Goal: Task Accomplishment & Management: Use online tool/utility

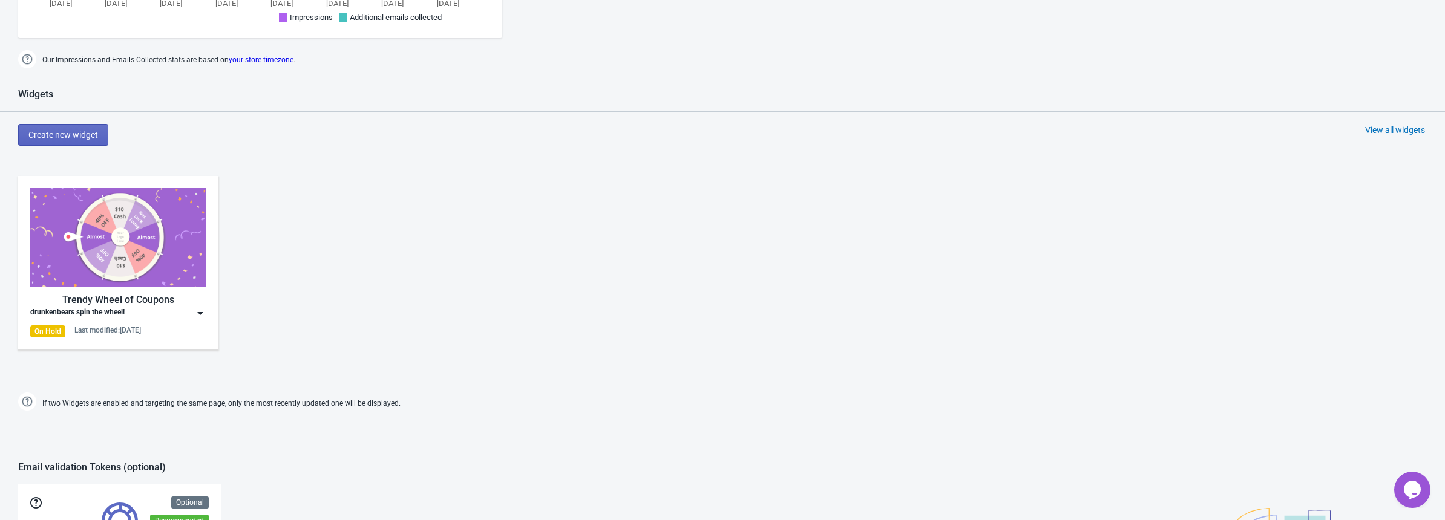
scroll to position [525, 0]
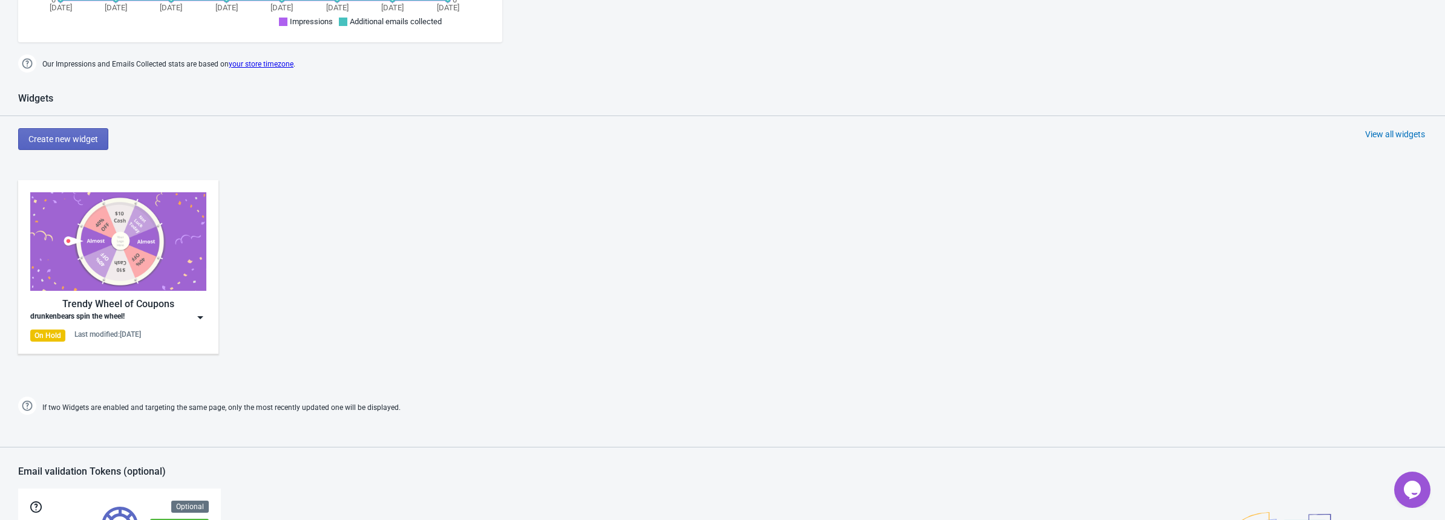
click at [445, 258] on div "Trendy Wheel of Coupons drunkenbears spin the wheel! On Hold Last modified: 15.…" at bounding box center [722, 277] width 1445 height 218
click at [91, 142] on span "Create new widget" at bounding box center [63, 139] width 70 height 10
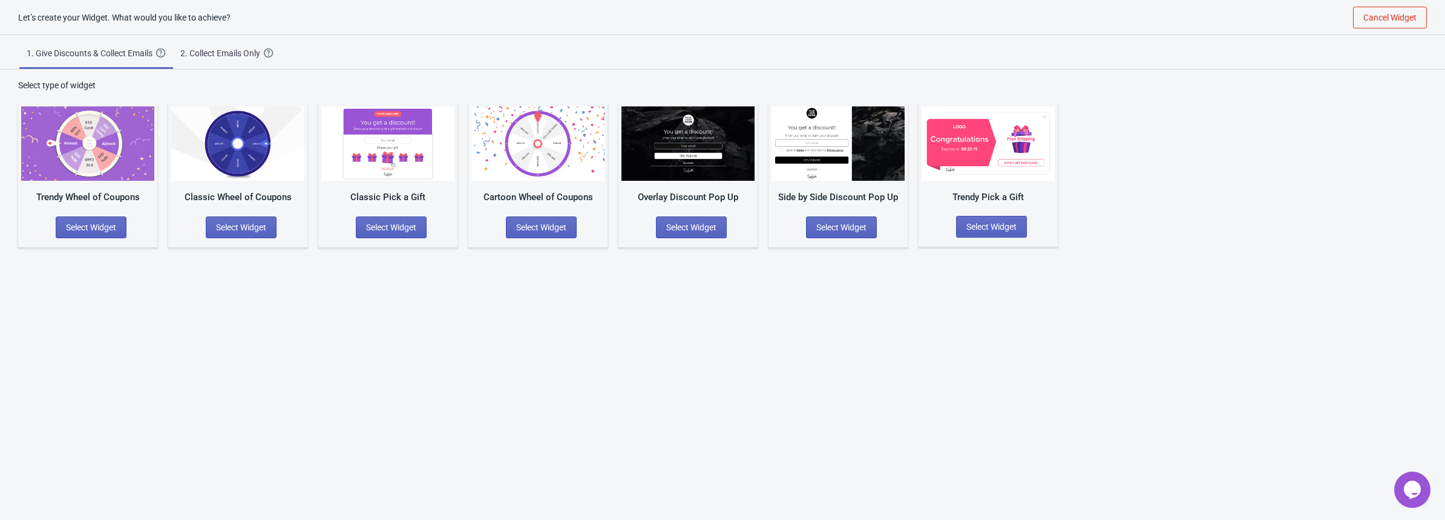
click at [701, 281] on div "Let’s create your Widget. What would you like to achieve? Cancel Widget 1. Give…" at bounding box center [722, 261] width 1445 height 520
click at [313, 290] on div "Let’s create your Widget. What would you like to achieve? Cancel Widget 1. Give…" at bounding box center [722, 261] width 1445 height 520
click at [821, 306] on div "Let’s create your Widget. What would you like to achieve? Cancel Widget 1. Give…" at bounding box center [722, 261] width 1445 height 520
click at [521, 224] on span "Select Widget" at bounding box center [541, 228] width 50 height 10
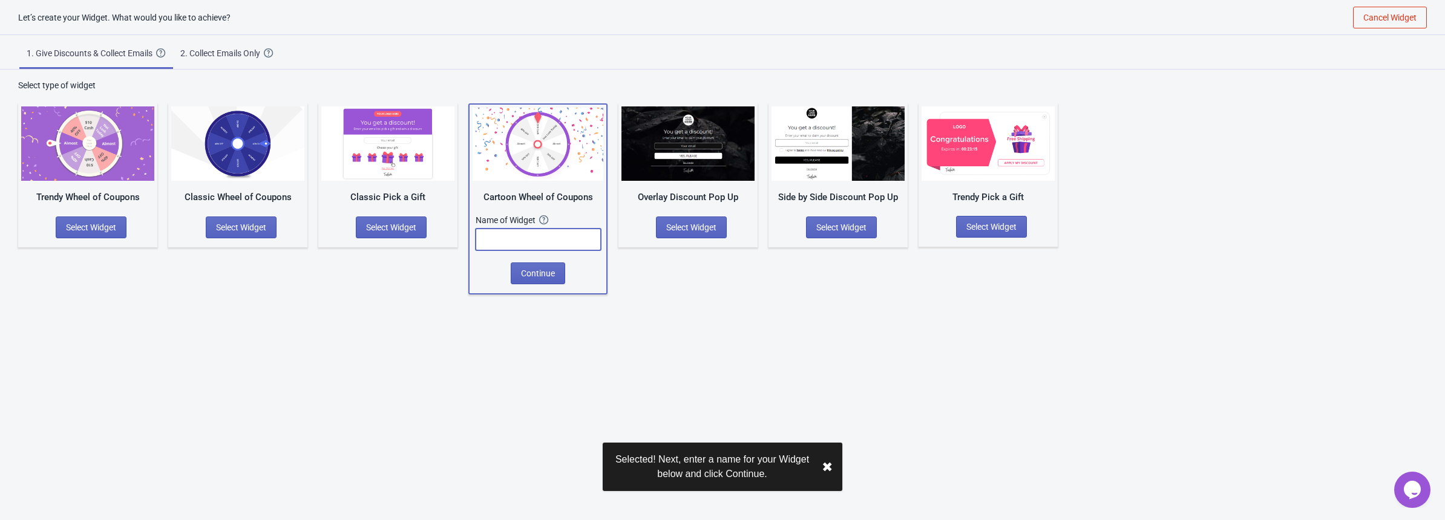
click at [514, 235] on input "text" at bounding box center [538, 240] width 125 height 22
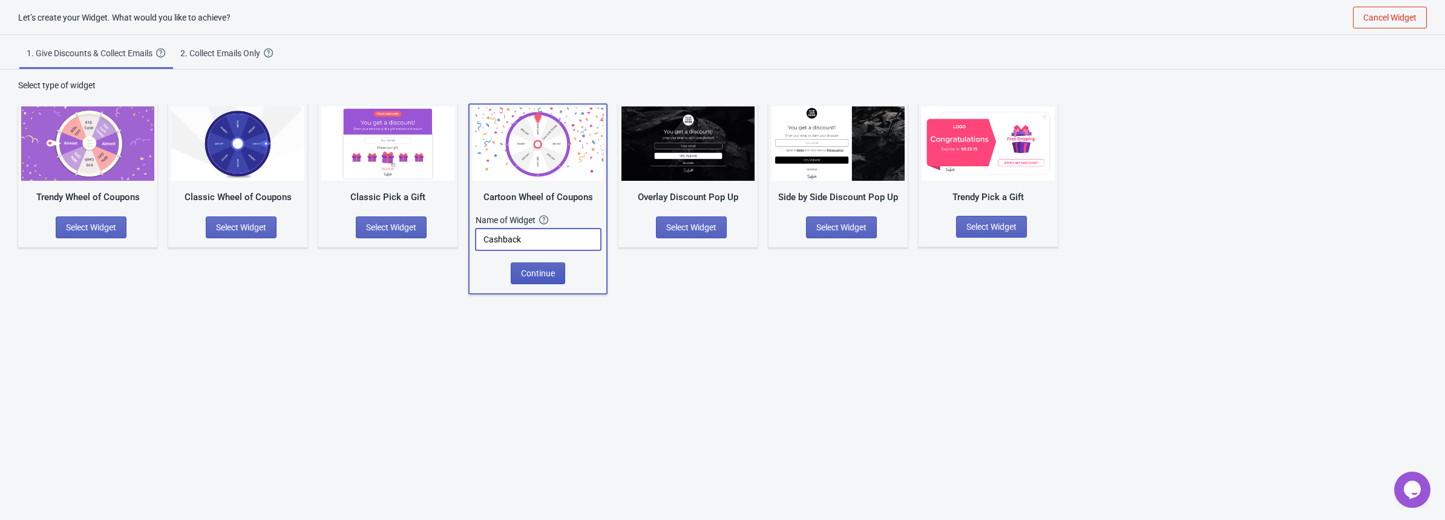
type input "Cashback"
click at [528, 269] on span "Continue" at bounding box center [538, 274] width 34 height 10
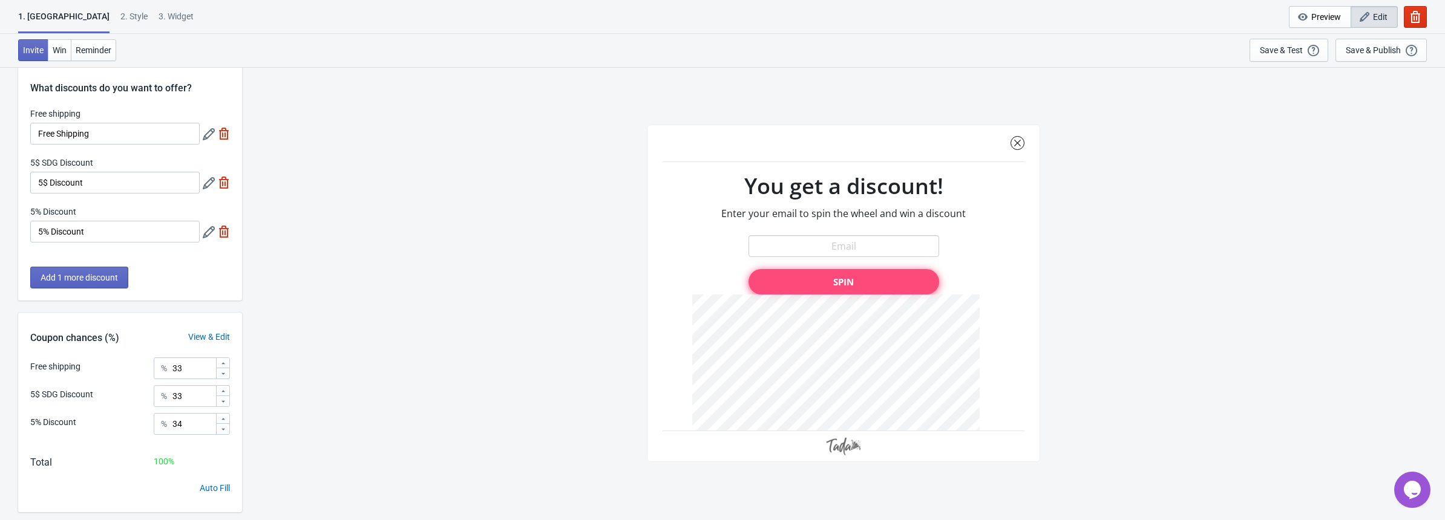
scroll to position [66, 0]
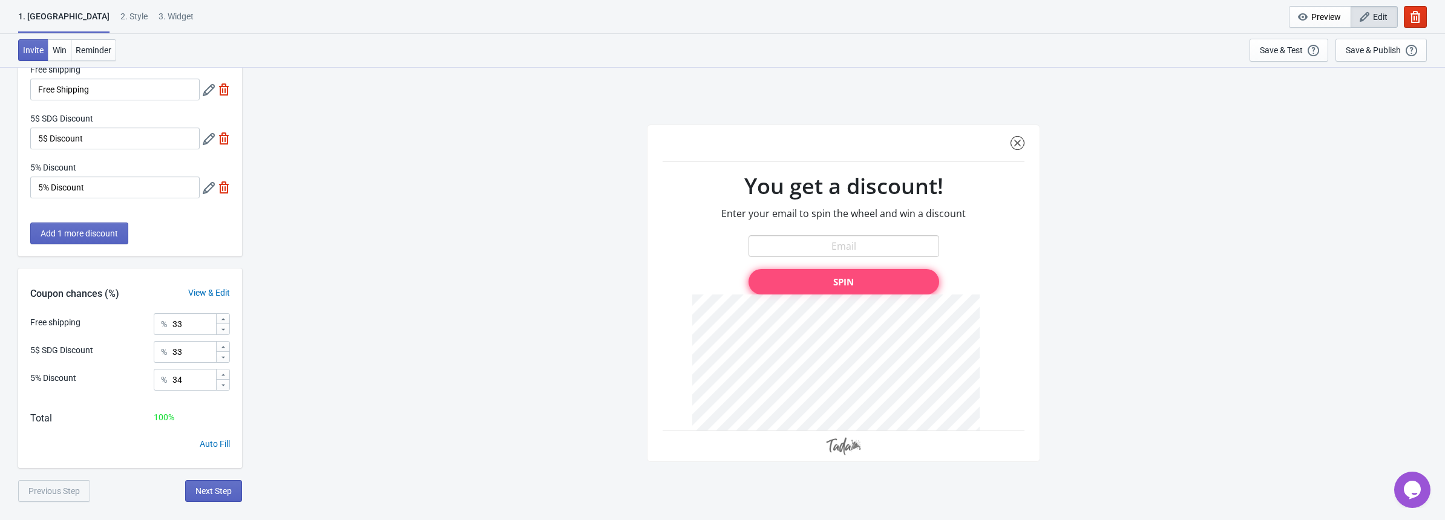
click at [830, 240] on div at bounding box center [843, 294] width 393 height 338
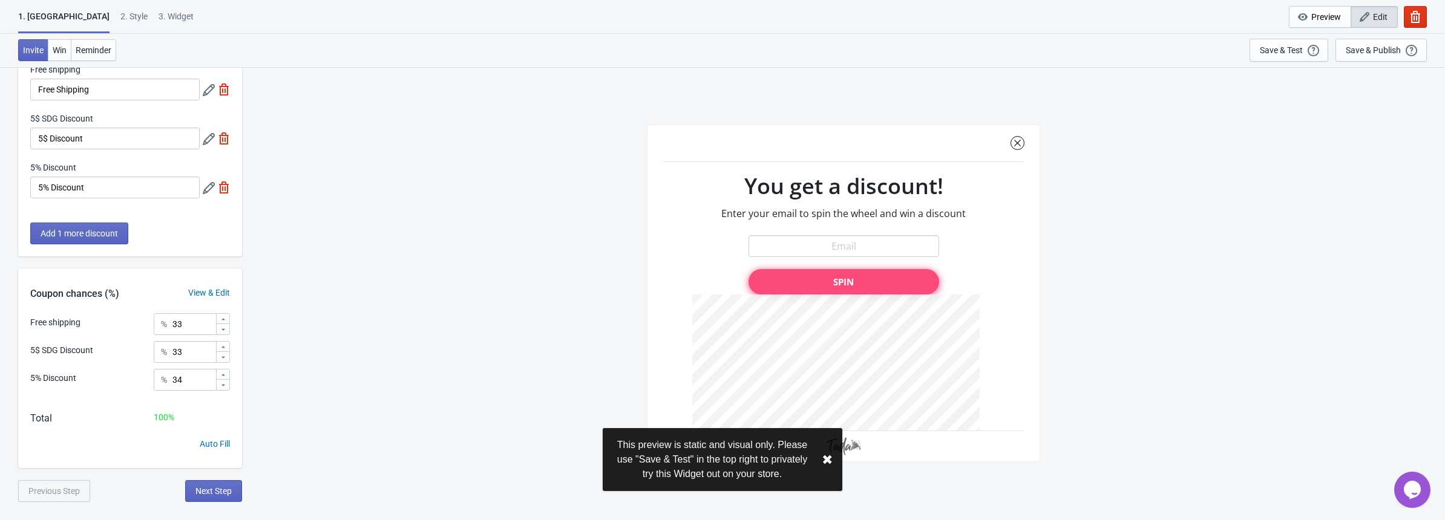
click at [830, 462] on button "✖︎" at bounding box center [827, 460] width 11 height 15
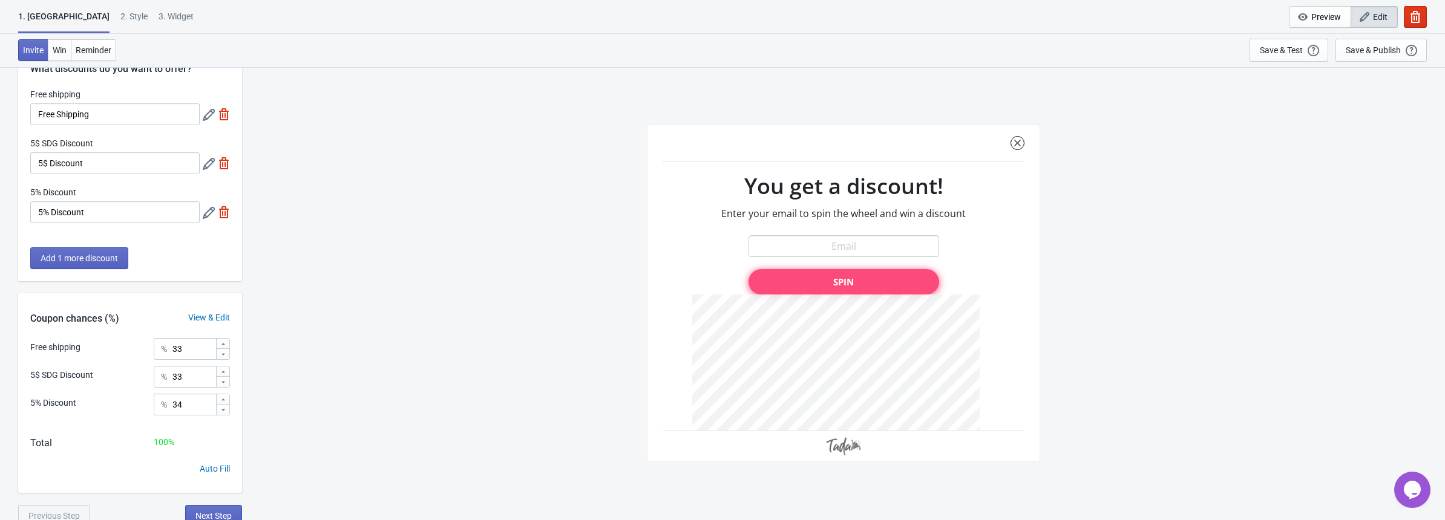
scroll to position [0, 0]
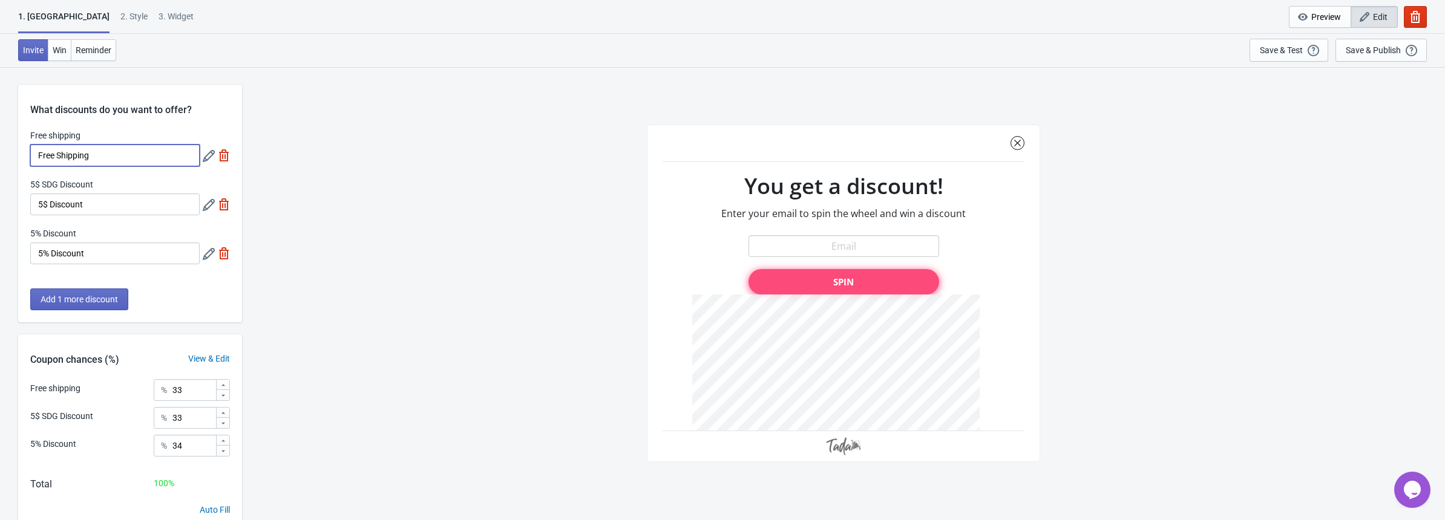
drag, startPoint x: 121, startPoint y: 150, endPoint x: -5, endPoint y: 160, distance: 126.8
click at [0, 160] on html "1. Coupon 2 . Style 3. Widget 1. Coupon 2 . Style 3. Widget Cancel Widget Previ…" at bounding box center [722, 260] width 1445 height 520
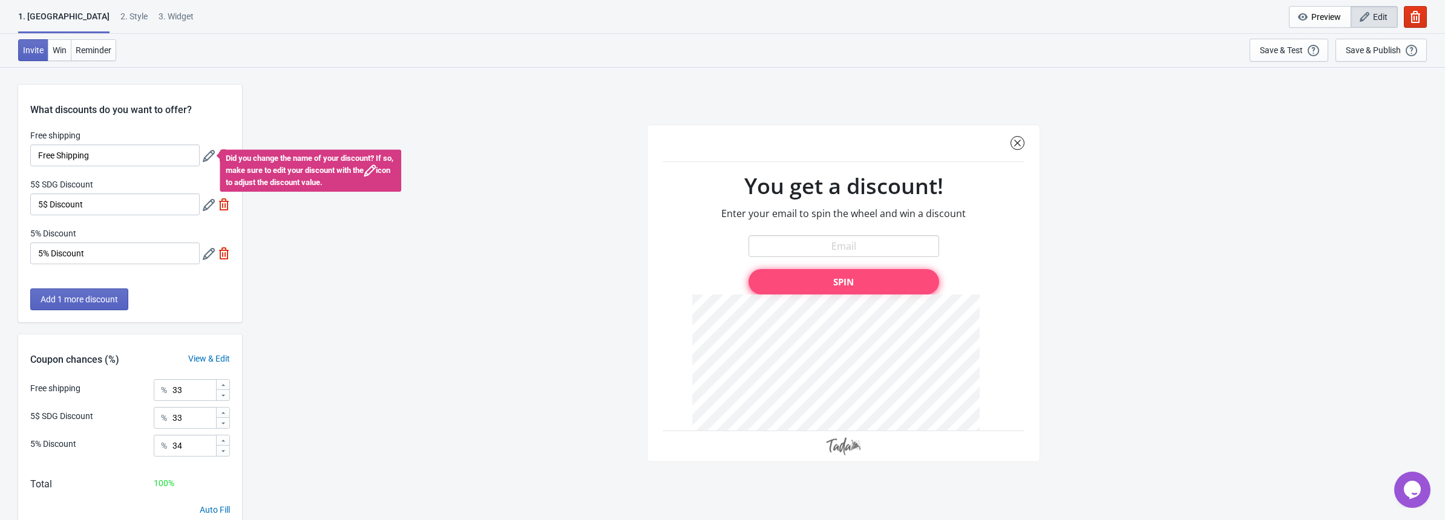
click at [1127, 305] on div "SASDERWERT3H You get a discount! Enter your email to spin the wheel and win a d…" at bounding box center [843, 293] width 1191 height 453
click at [102, 157] on input "Free Shipping" at bounding box center [114, 156] width 169 height 22
drag, startPoint x: 171, startPoint y: 155, endPoint x: 17, endPoint y: 154, distance: 153.7
click at [17, 154] on div "What discounts do you want to offer? Free shipping Free Shipping Did you change…" at bounding box center [722, 318] width 1445 height 502
click at [322, 76] on div "SASDERWERT3H You get a discount! Enter your email to spin the wheel and win a d…" at bounding box center [843, 293] width 1191 height 453
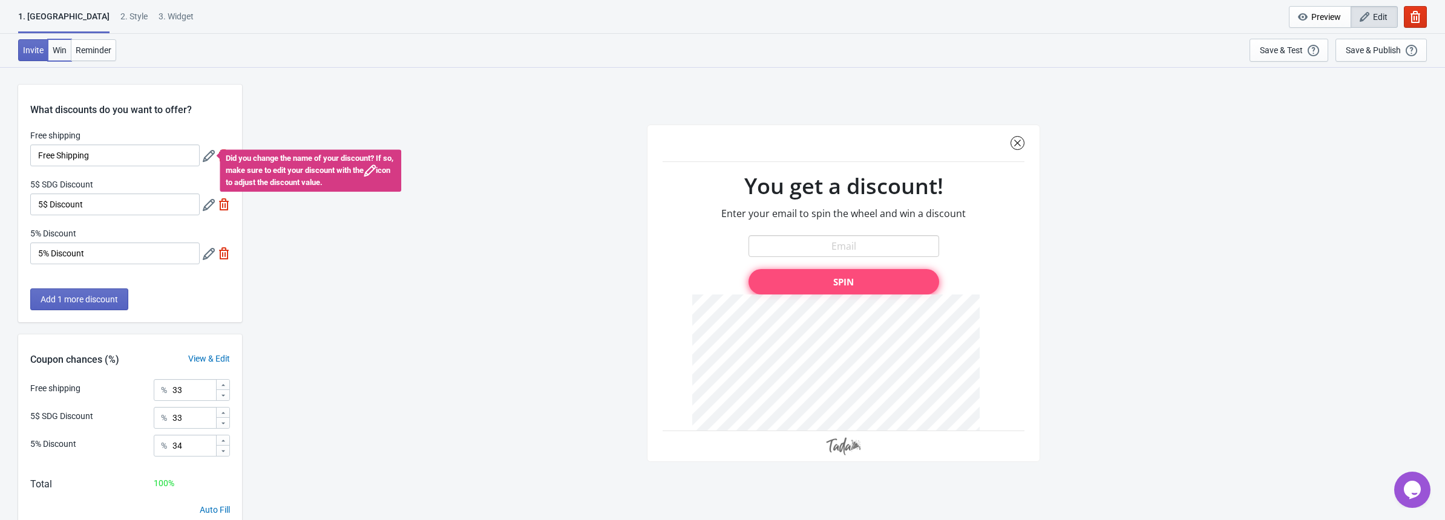
click at [57, 52] on span "Win" at bounding box center [60, 50] width 14 height 10
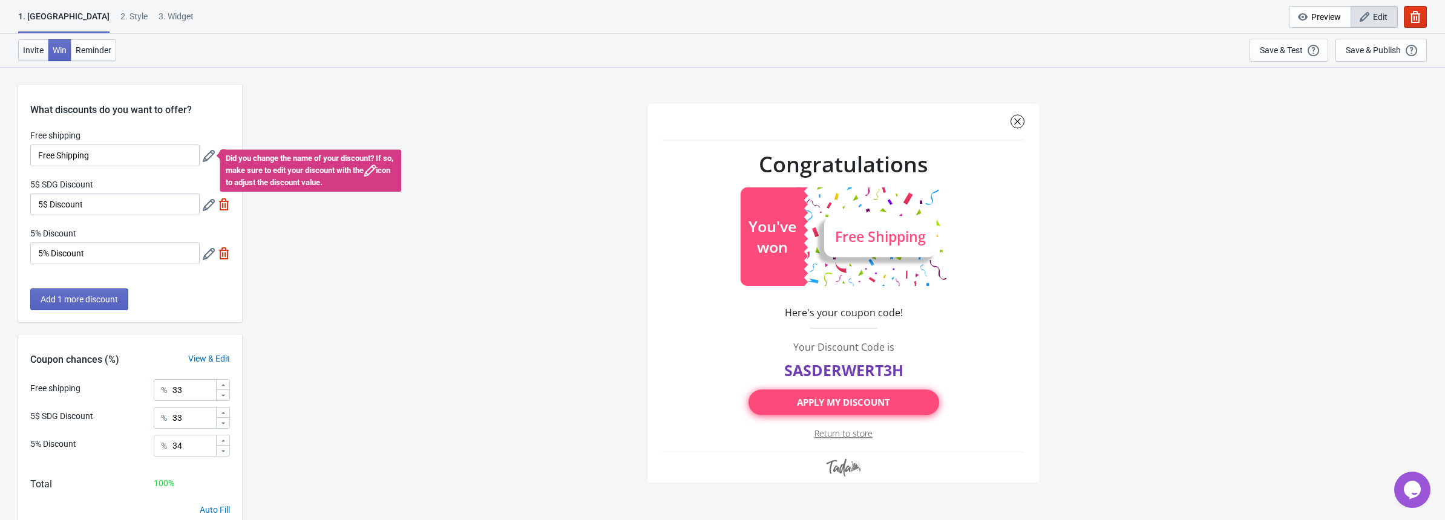
click at [31, 50] on span "Invite" at bounding box center [33, 50] width 21 height 10
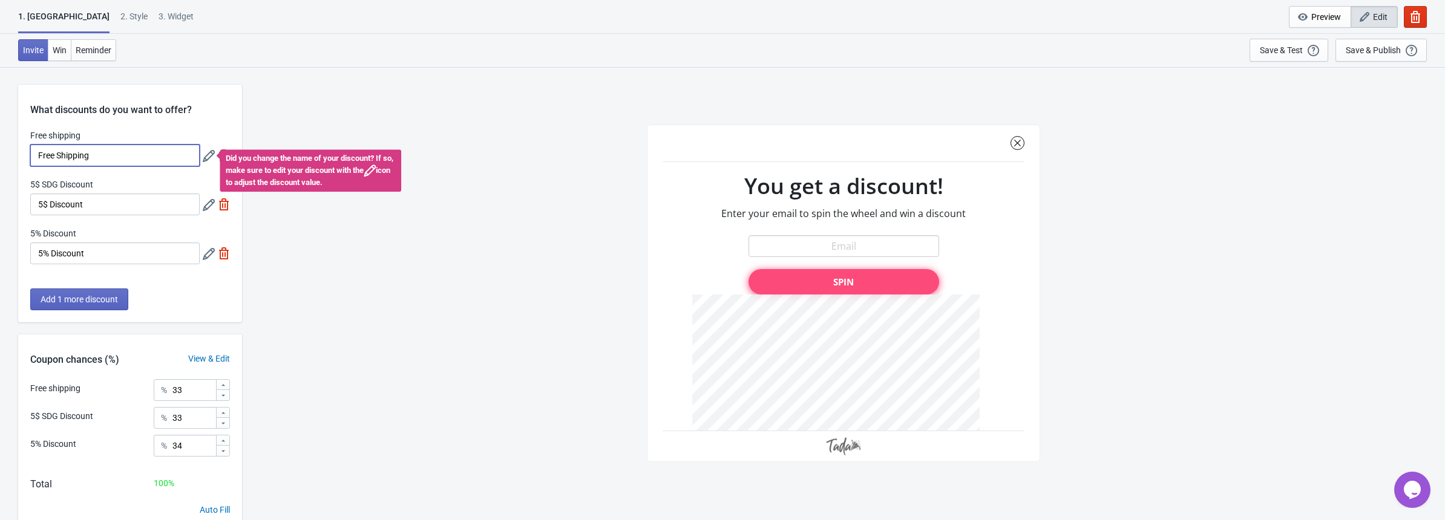
drag, startPoint x: 98, startPoint y: 155, endPoint x: -51, endPoint y: 156, distance: 148.9
click at [0, 156] on html "1. Coupon 2 . Style 3. Widget 1. Coupon 2 . Style 3. Widget Cancel Widget Previ…" at bounding box center [722, 260] width 1445 height 520
paste input "20% Cashback"
type input "20% Cashback"
click at [80, 192] on div "5$ SDG Discount" at bounding box center [61, 185] width 63 height 15
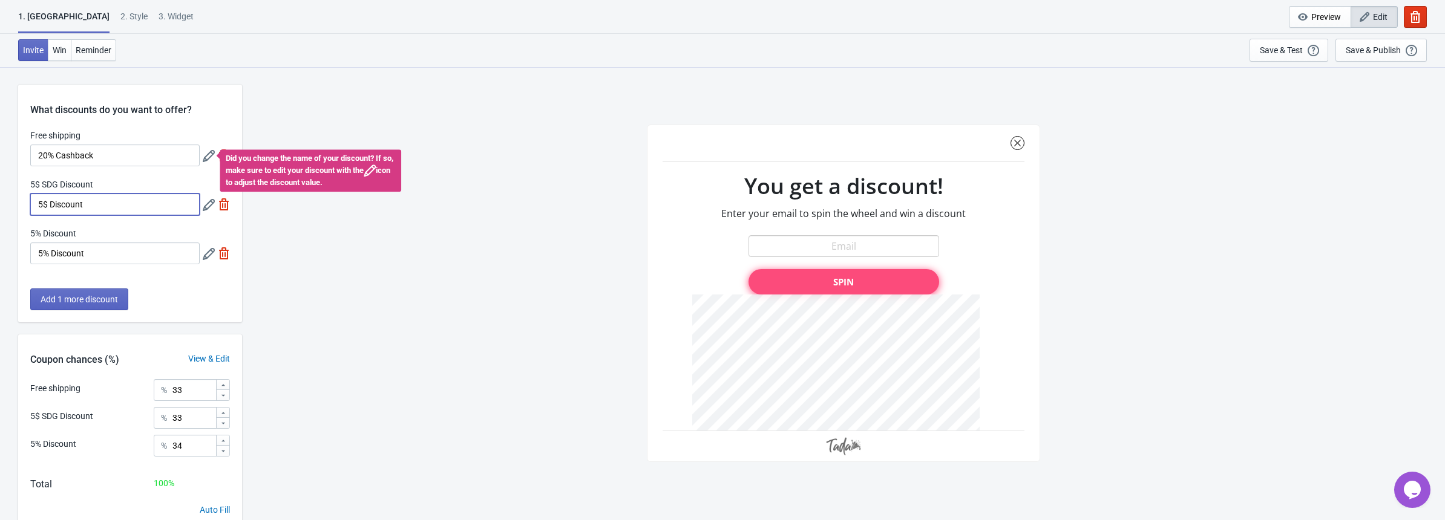
drag, startPoint x: 132, startPoint y: 208, endPoint x: 8, endPoint y: 203, distance: 124.1
click at [8, 203] on div "What discounts do you want to offer? Free shipping 20% Cashback Did you change …" at bounding box center [722, 318] width 1445 height 502
paste input "15% Cashback"
type input "15% Cashback"
click at [145, 250] on input "5% Discount" at bounding box center [114, 254] width 169 height 22
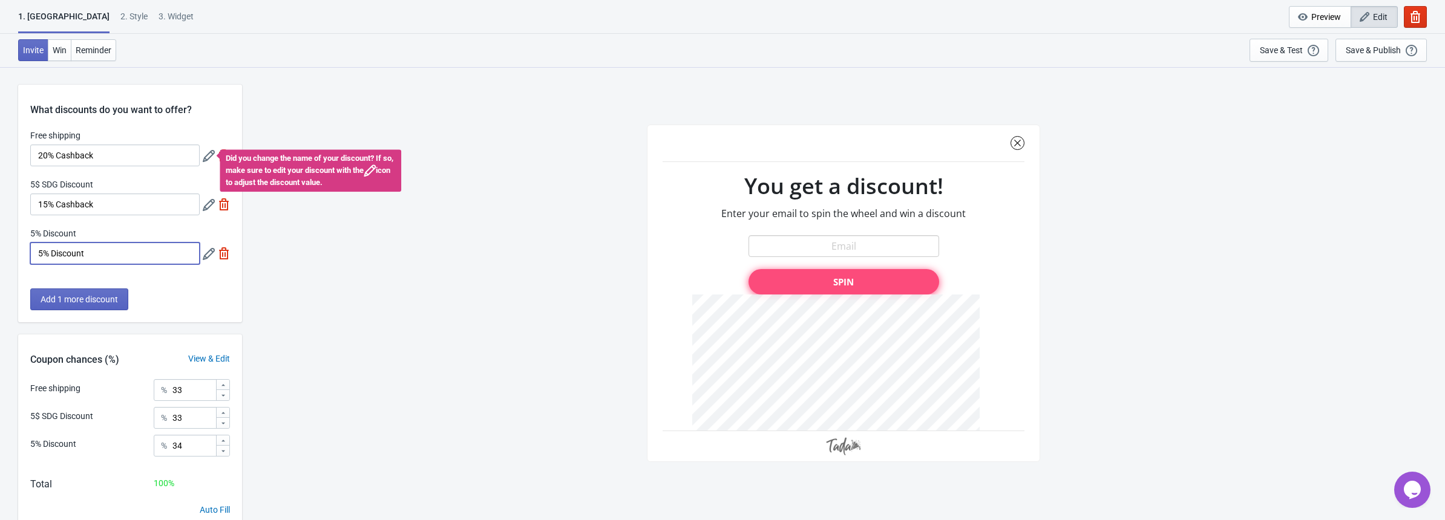
drag, startPoint x: 122, startPoint y: 244, endPoint x: 14, endPoint y: 259, distance: 109.4
click at [14, 259] on div "What discounts do you want to offer? Free shipping 20% Cashback Did you change …" at bounding box center [722, 318] width 1445 height 502
paste input "10% Cashback"
type input "10% Cashback"
click at [105, 304] on span "Add 1 more discount" at bounding box center [79, 300] width 77 height 10
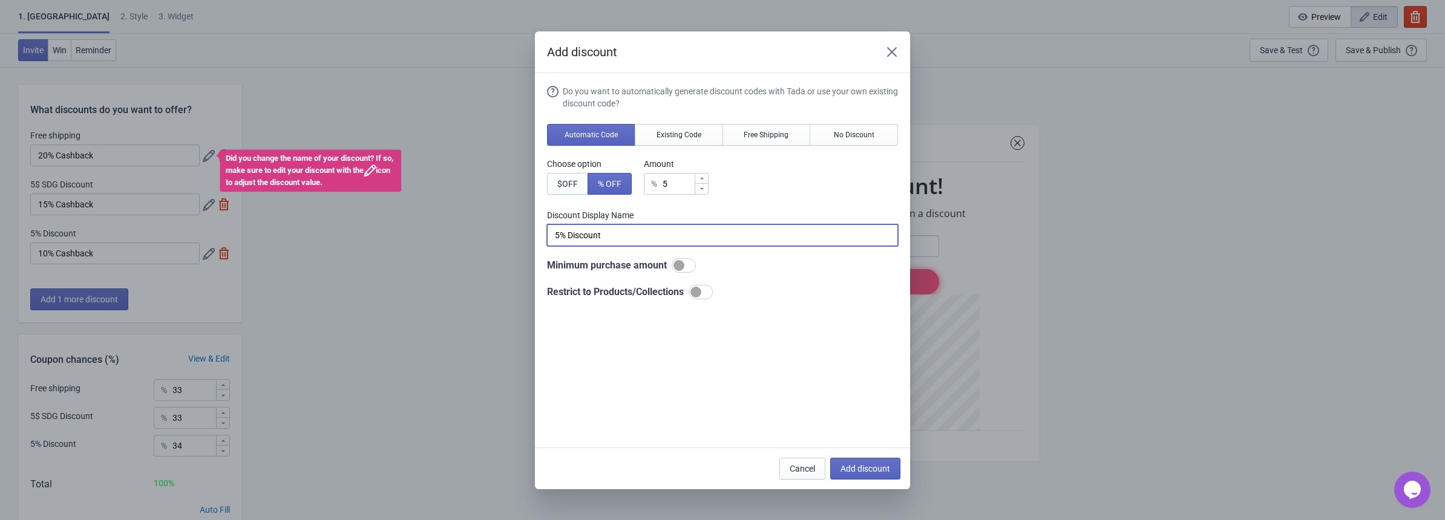
drag, startPoint x: 617, startPoint y: 235, endPoint x: 505, endPoint y: 236, distance: 111.3
click at [505, 236] on div "Add discount Do you want to automatically generate discount codes with Tada or …" at bounding box center [722, 260] width 1445 height 458
paste input "Cashback"
type input "5% Cashback"
click at [812, 188] on div "Choose option $ OFF % OFF Amount % 5" at bounding box center [722, 176] width 351 height 37
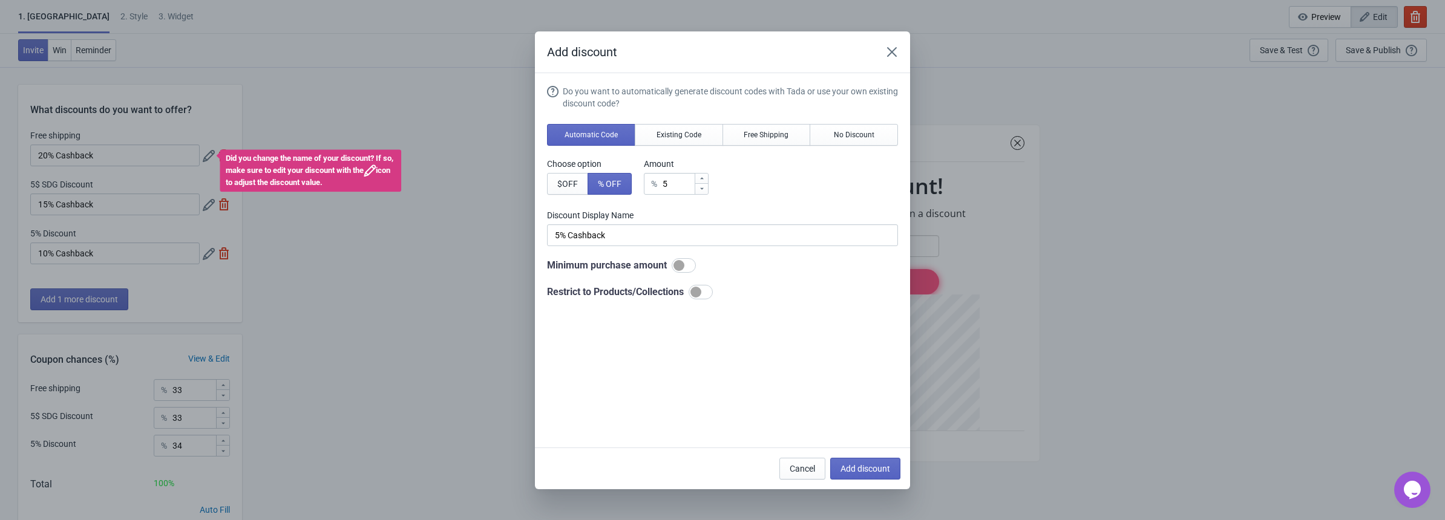
click at [684, 264] on div at bounding box center [684, 265] width 24 height 15
checkbox input "true"
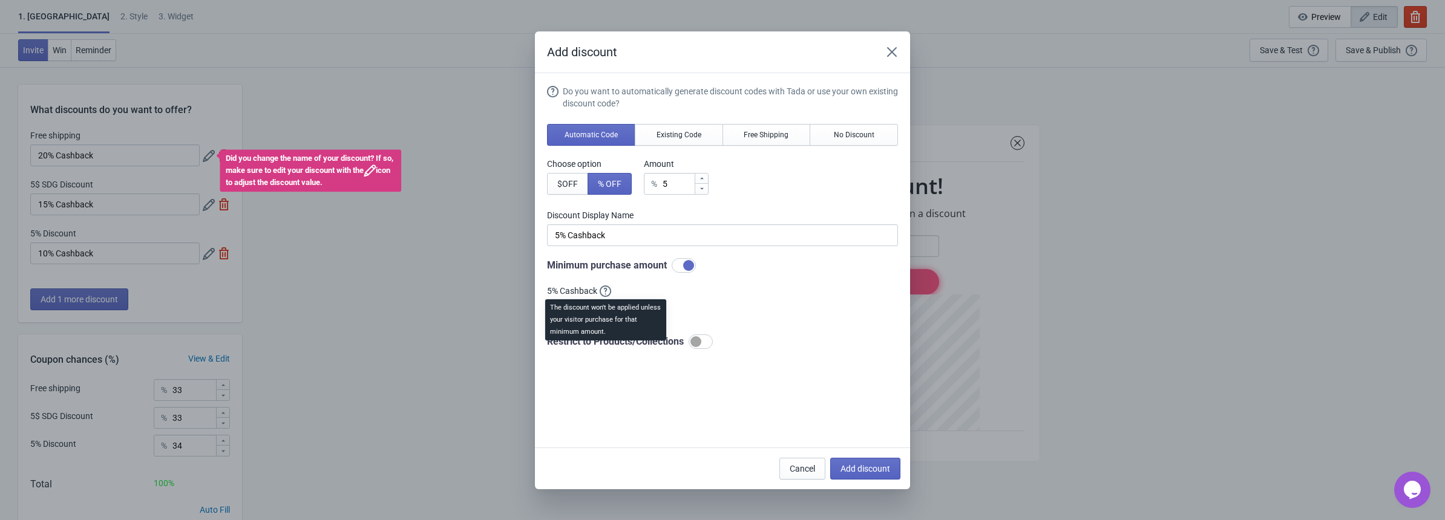
click at [587, 305] on div "The discount won't be applied unless your visitor purchase for that minimum amo…" at bounding box center [605, 323] width 140 height 53
click at [712, 303] on div "Do you want to automatically generate discount codes with Tada or use your own …" at bounding box center [722, 217] width 351 height 264
click at [571, 308] on input "100" at bounding box center [595, 312] width 62 height 22
drag, startPoint x: 571, startPoint y: 308, endPoint x: 594, endPoint y: 309, distance: 22.4
click at [594, 309] on input "100" at bounding box center [595, 312] width 62 height 22
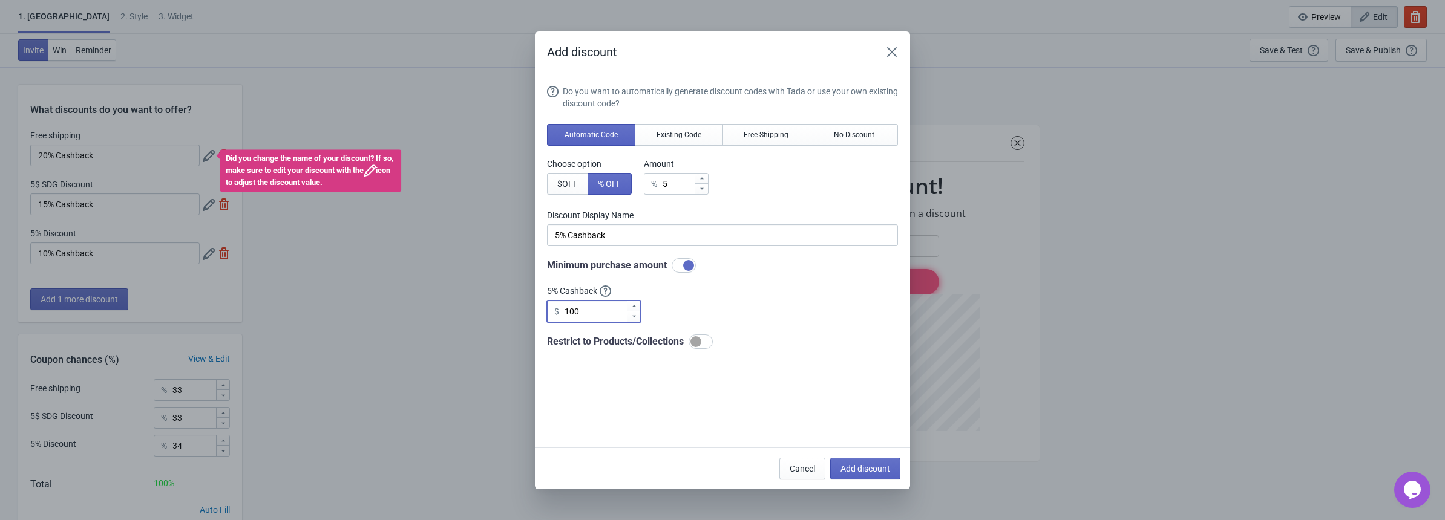
type input "1"
click at [693, 306] on div "Do you want to automatically generate discount codes with Tada or use your own …" at bounding box center [722, 217] width 351 height 264
click at [858, 468] on span "Add discount" at bounding box center [865, 469] width 50 height 10
type input "25"
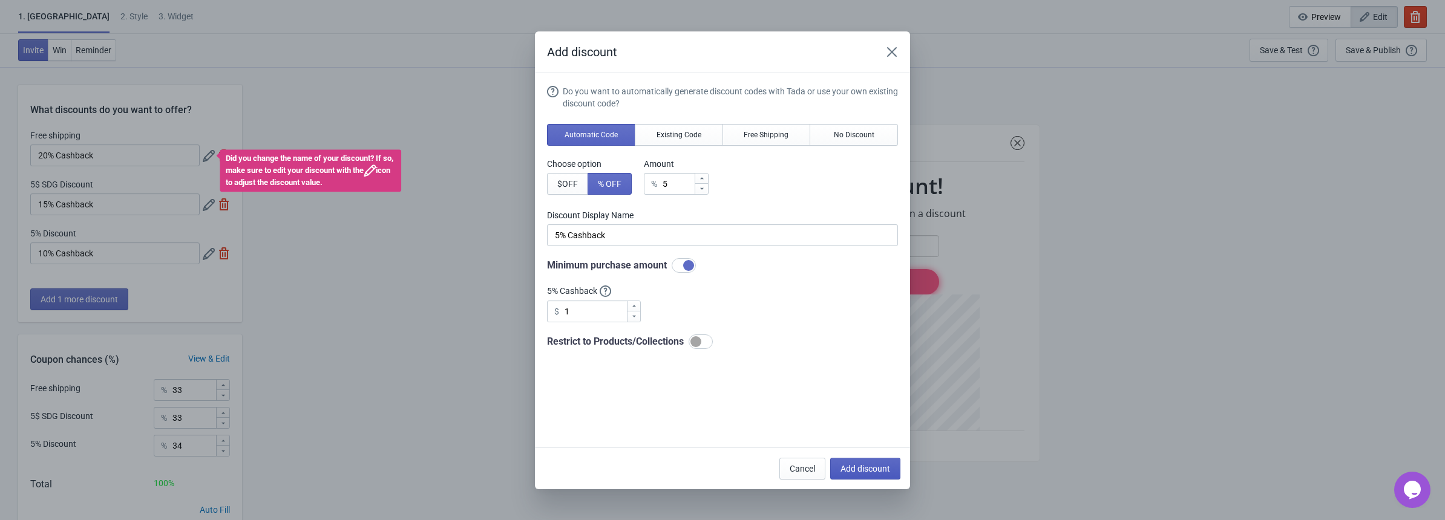
type input "25"
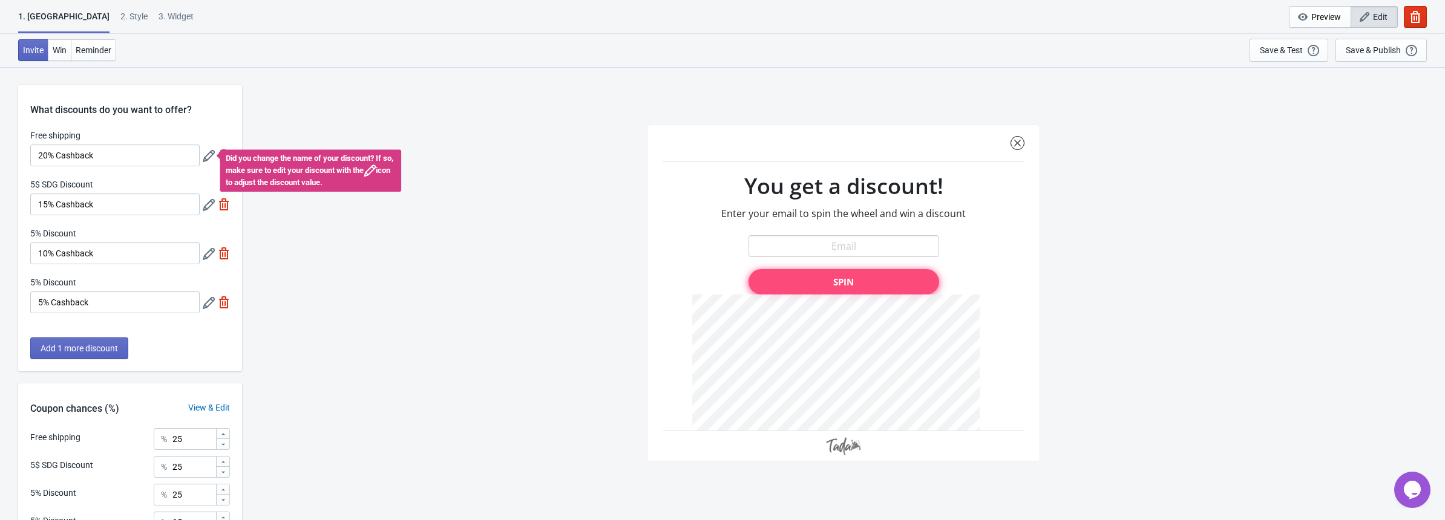
click at [211, 254] on icon at bounding box center [209, 254] width 12 height 12
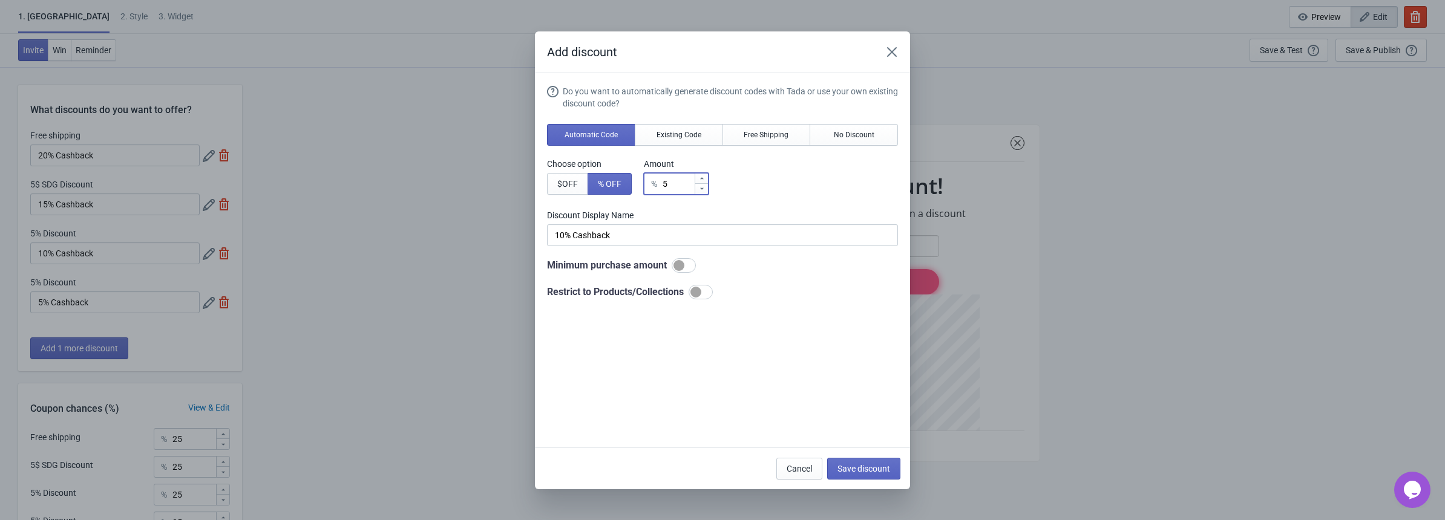
drag, startPoint x: 675, startPoint y: 182, endPoint x: 651, endPoint y: 182, distance: 24.2
click at [651, 182] on div "% 5" at bounding box center [676, 184] width 65 height 22
type input "1"
type input "1% Discount"
type input "10"
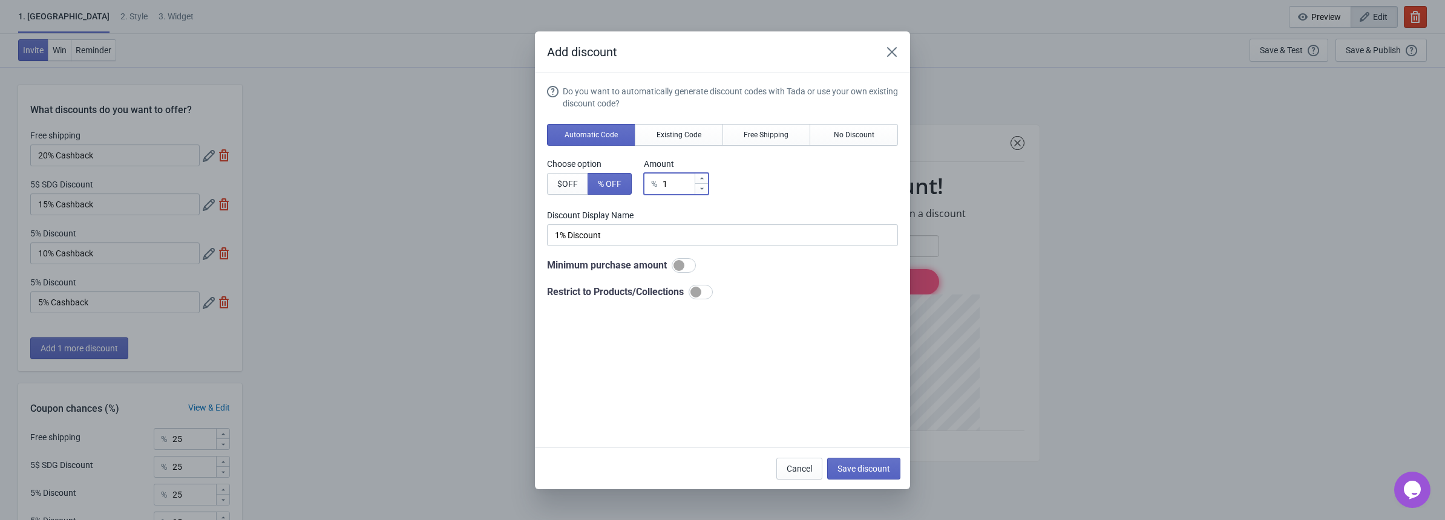
type input "10% Discount"
type input "10"
click at [758, 183] on div "Choose option $ OFF % OFF Amount % 10" at bounding box center [722, 176] width 351 height 37
click at [685, 266] on div at bounding box center [684, 265] width 24 height 15
checkbox input "true"
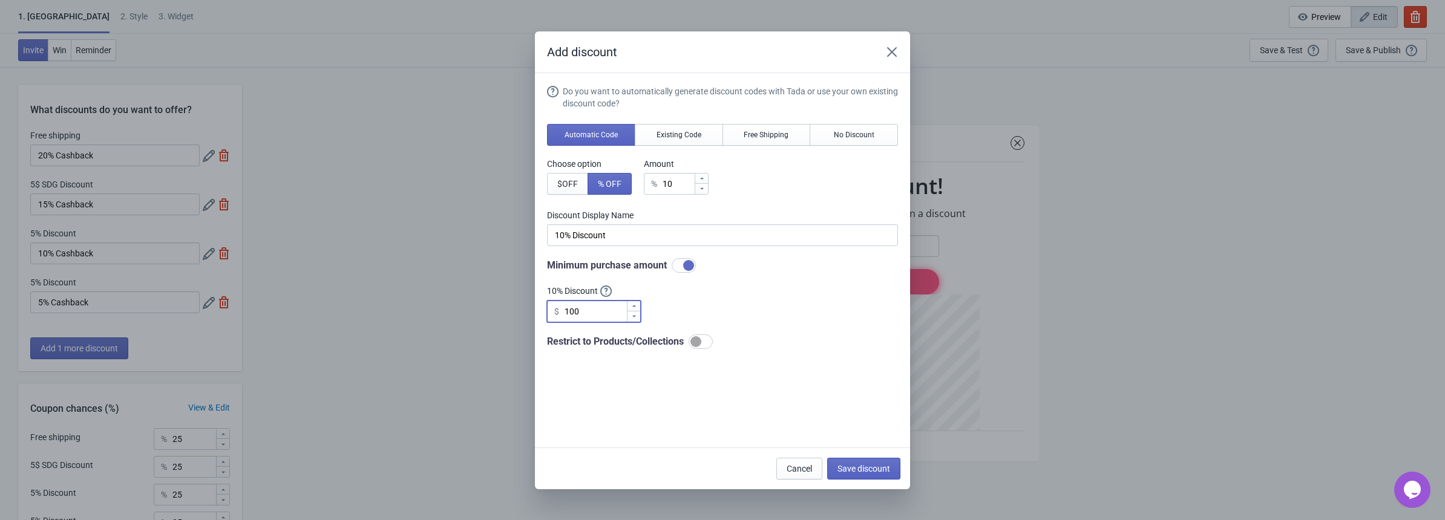
drag, startPoint x: 589, startPoint y: 309, endPoint x: 505, endPoint y: 310, distance: 84.1
click at [505, 310] on div "Add discount Do you want to automatically generate discount codes with Tada or …" at bounding box center [722, 260] width 1445 height 458
type input "1"
click at [732, 272] on div "Do you want to automatically generate discount codes with Tada or use your own …" at bounding box center [722, 217] width 351 height 264
click at [843, 469] on span "Save discount" at bounding box center [863, 469] width 53 height 10
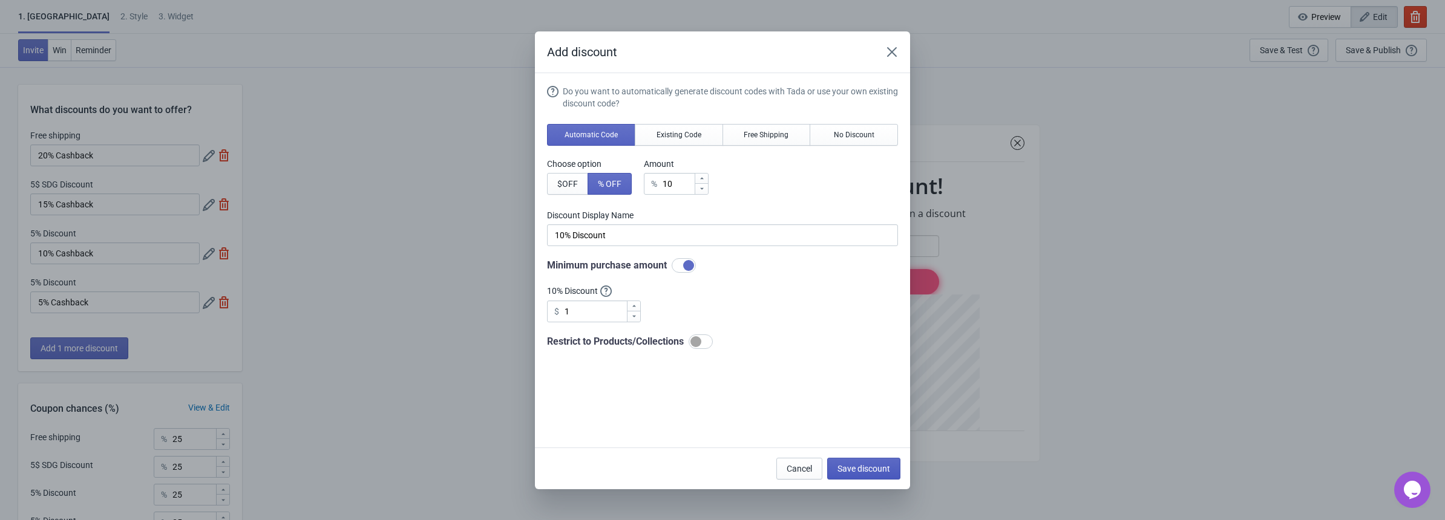
type input "10% Discount"
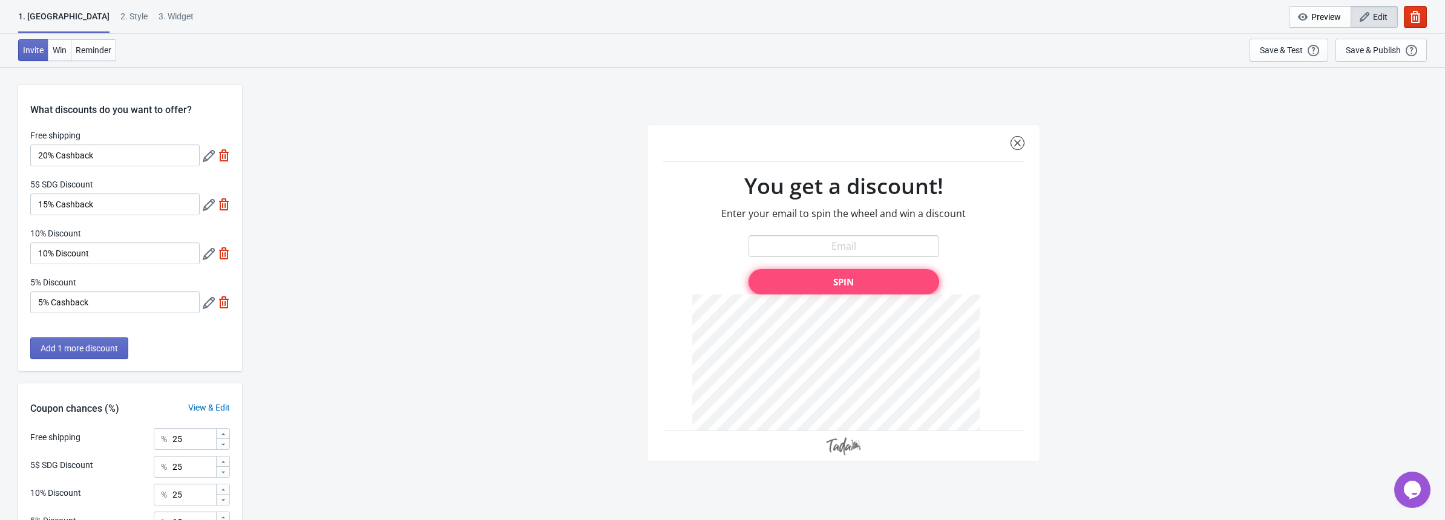
click at [211, 200] on icon at bounding box center [209, 205] width 12 height 12
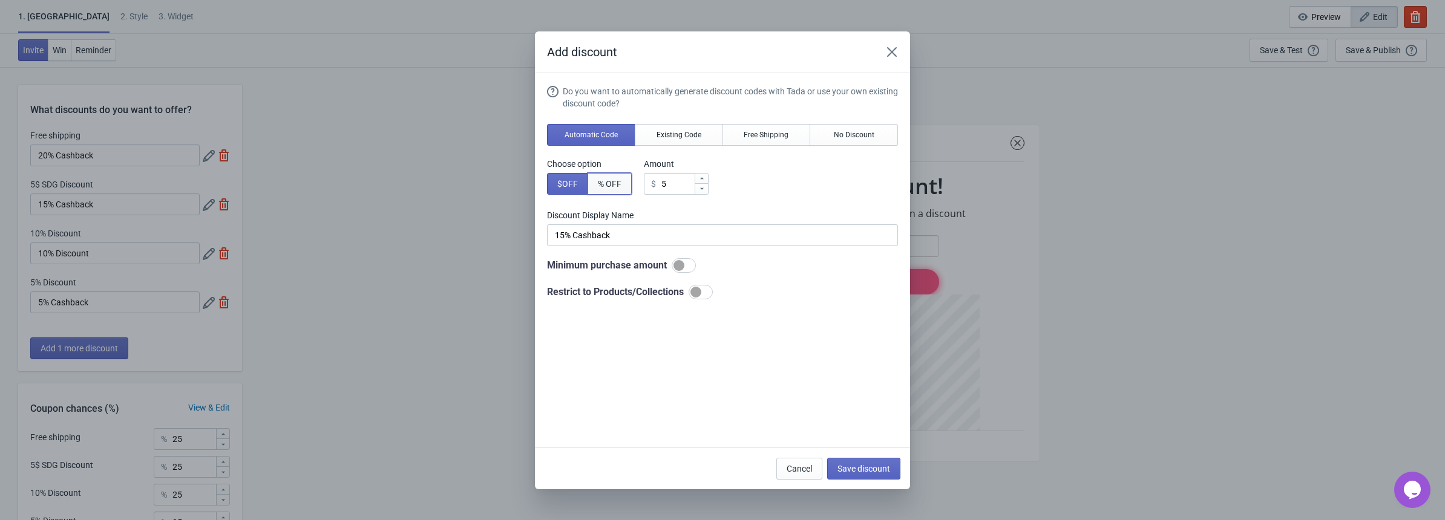
click at [623, 188] on button "% OFF" at bounding box center [610, 184] width 44 height 22
type input "5% Discount"
drag, startPoint x: 664, startPoint y: 182, endPoint x: 600, endPoint y: 183, distance: 64.1
click at [600, 183] on div "Choose option $ OFF % OFF Amount % 5" at bounding box center [722, 176] width 351 height 37
type input "15"
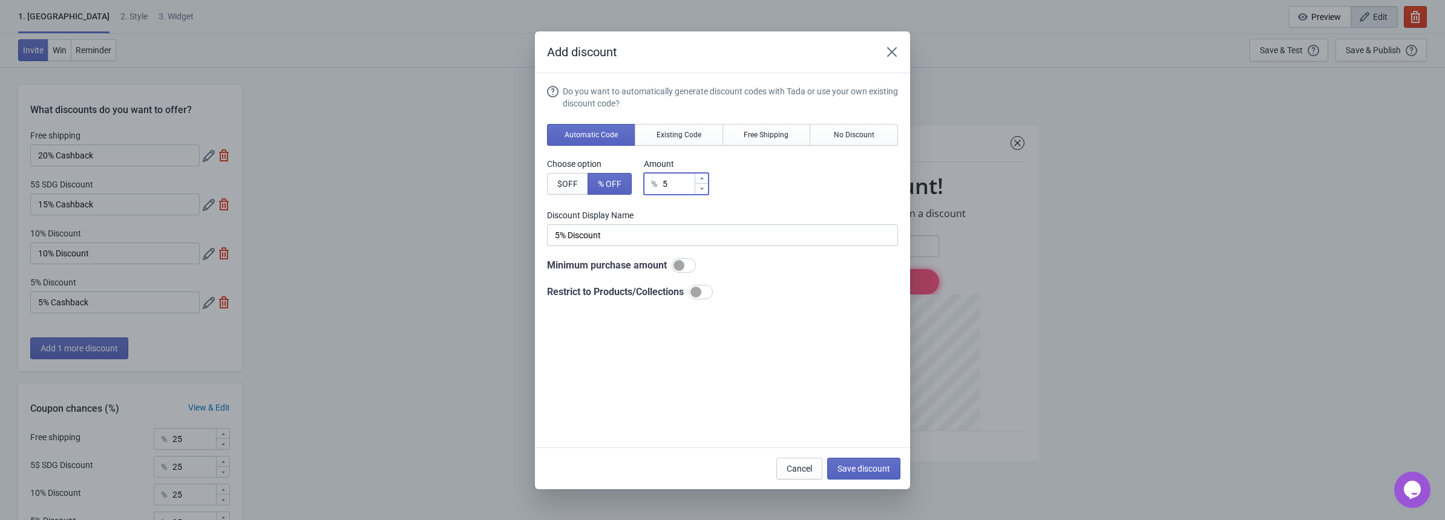
type input "15% Discount"
type input "15"
click at [590, 231] on input "15% Discount" at bounding box center [722, 235] width 351 height 22
type input "15% Cashback"
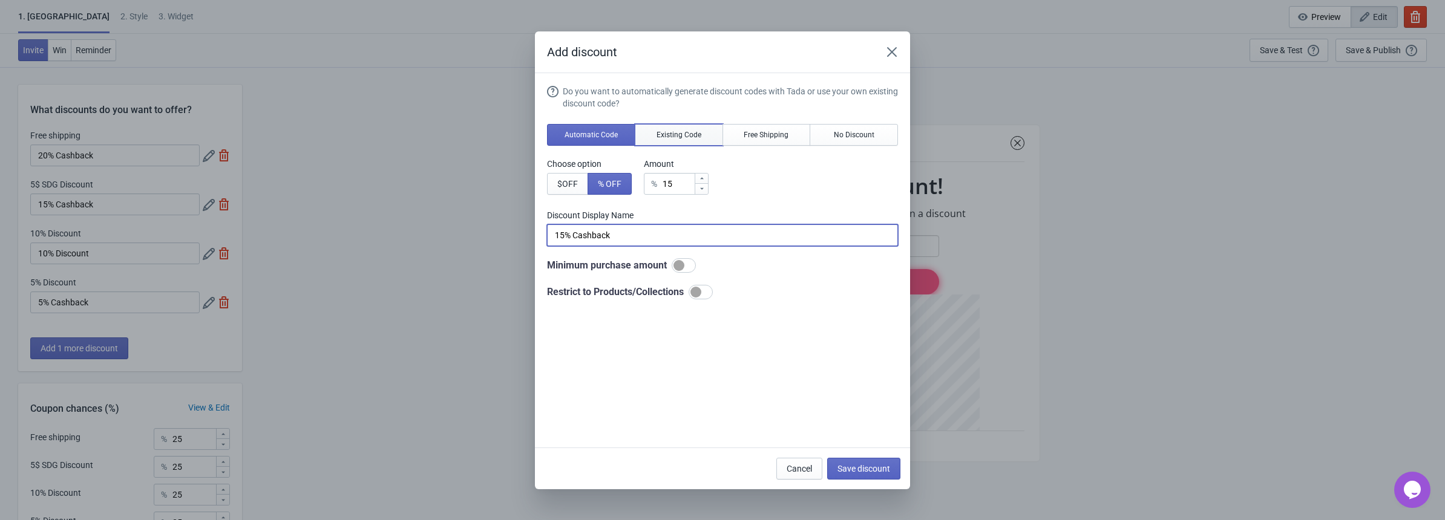
click at [698, 132] on span "Existing Code" at bounding box center [679, 135] width 45 height 10
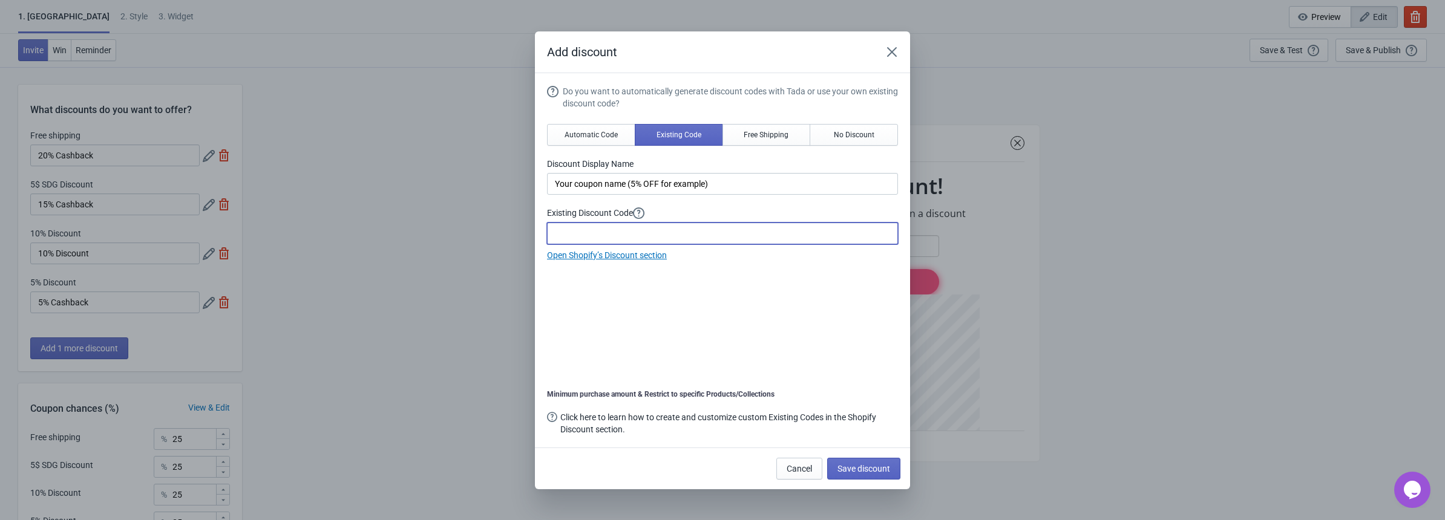
click at [594, 234] on input at bounding box center [722, 234] width 351 height 22
click at [592, 136] on span "Automatic Code" at bounding box center [591, 135] width 53 height 10
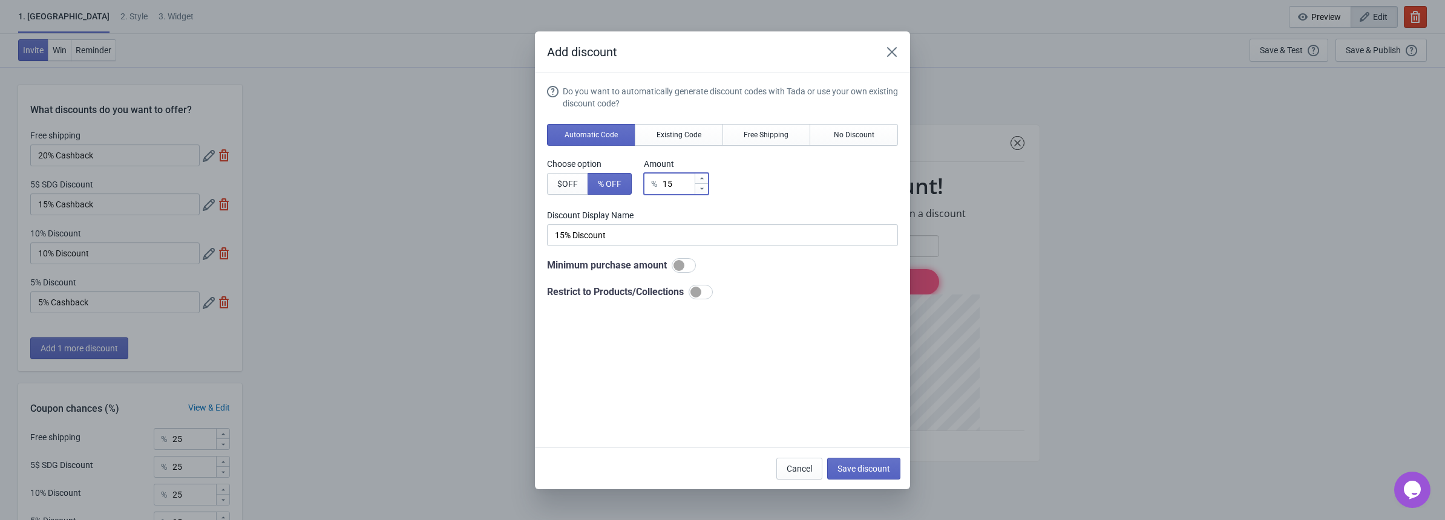
click at [682, 183] on input "15" at bounding box center [678, 184] width 32 height 22
drag, startPoint x: 679, startPoint y: 178, endPoint x: 628, endPoint y: 179, distance: 50.8
click at [628, 179] on div "Choose option $ OFF % OFF Amount % 15" at bounding box center [722, 176] width 351 height 37
drag, startPoint x: 624, startPoint y: 235, endPoint x: 574, endPoint y: 238, distance: 49.7
click at [574, 238] on input "15% Discount" at bounding box center [722, 235] width 351 height 22
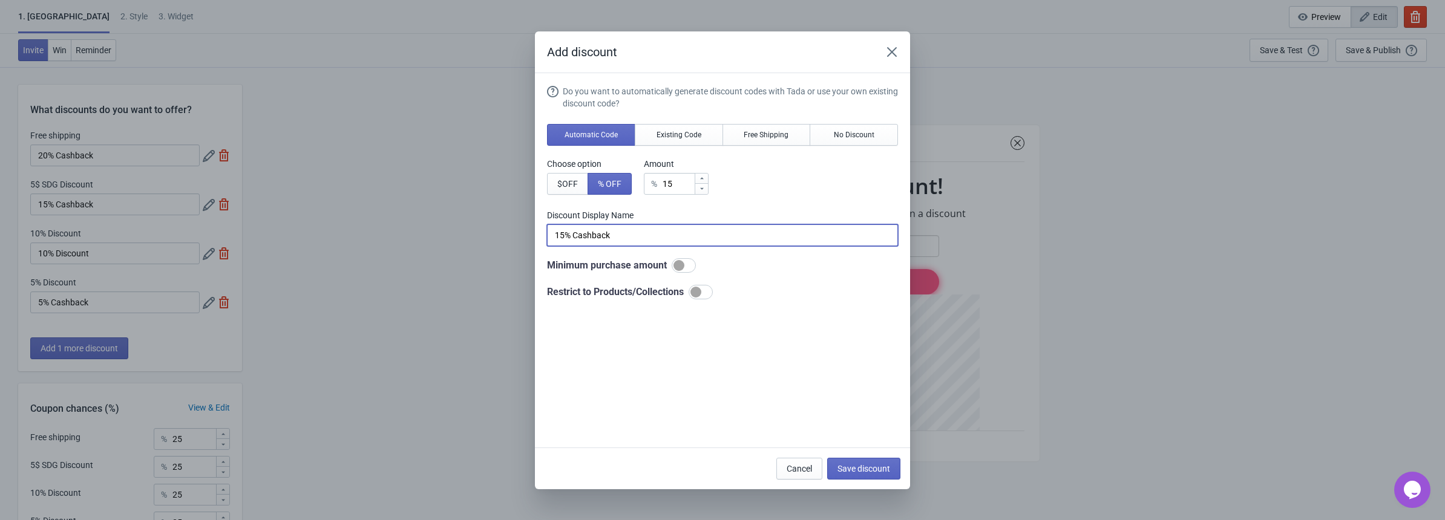
type input "15% Cashback"
click at [672, 259] on div at bounding box center [684, 265] width 24 height 15
click at [678, 260] on div at bounding box center [678, 265] width 11 height 11
checkbox input "true"
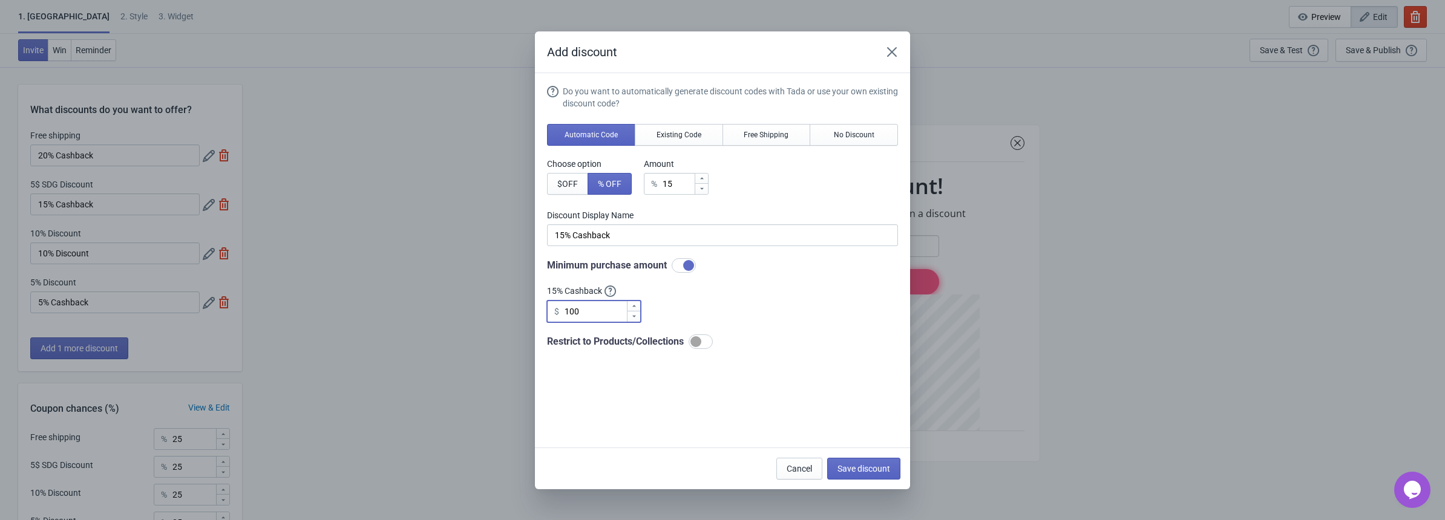
drag, startPoint x: 595, startPoint y: 310, endPoint x: 562, endPoint y: 314, distance: 34.1
click at [562, 314] on div "$ 100" at bounding box center [594, 312] width 94 height 22
type input "1"
click at [872, 468] on span "Save discount" at bounding box center [863, 469] width 53 height 10
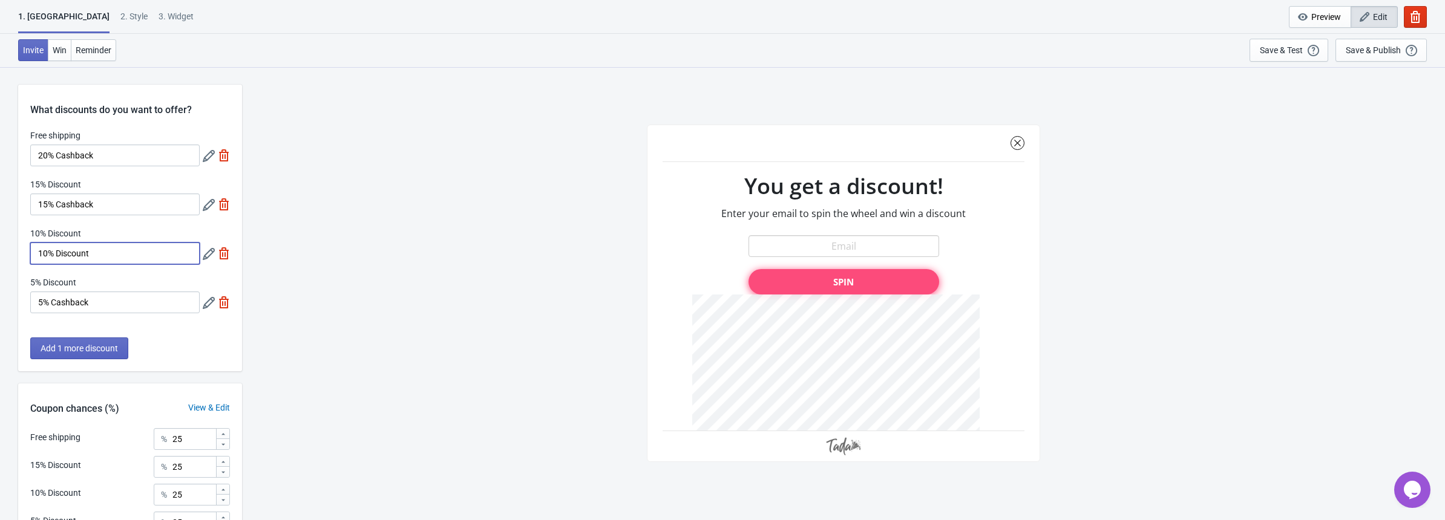
drag, startPoint x: 124, startPoint y: 260, endPoint x: 73, endPoint y: 278, distance: 54.5
click at [59, 261] on input "10% Discount" at bounding box center [114, 254] width 169 height 22
drag, startPoint x: 111, startPoint y: 313, endPoint x: 53, endPoint y: 307, distance: 57.8
click at [53, 307] on input "5% Cashback" at bounding box center [114, 303] width 169 height 22
drag, startPoint x: 99, startPoint y: 254, endPoint x: 56, endPoint y: 260, distance: 42.7
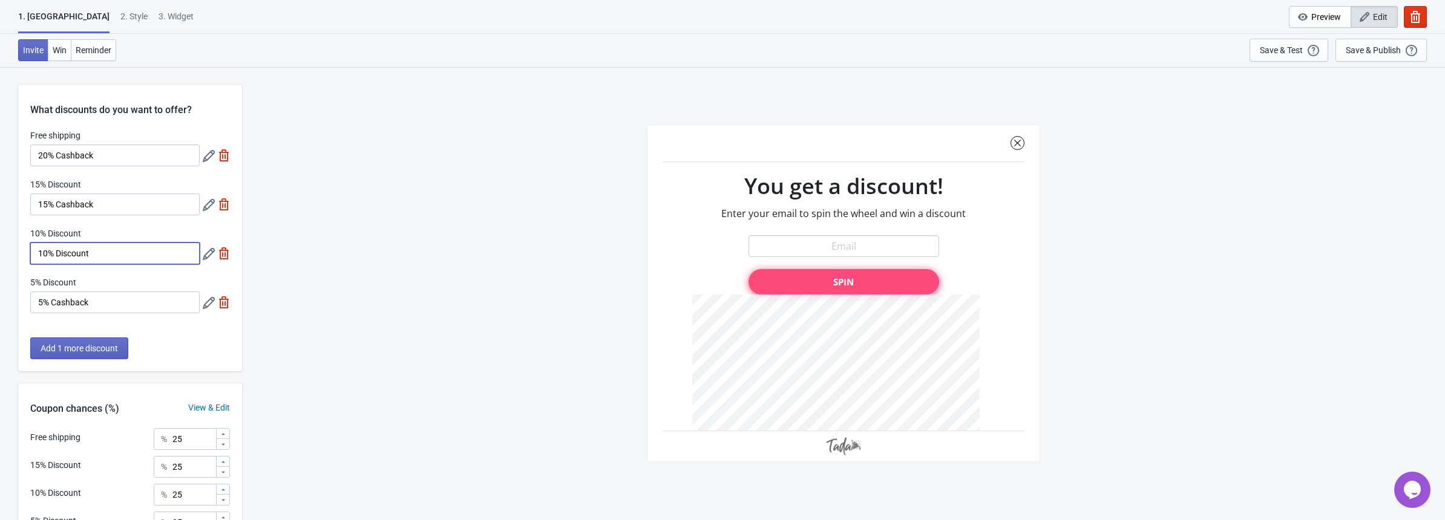
click at [56, 260] on input "10% Discount" at bounding box center [114, 254] width 169 height 22
paste input "Cashback"
type input "10% Cashback"
click at [111, 142] on div "Free shipping" at bounding box center [114, 136] width 169 height 15
click at [118, 150] on input "20% Cashback" at bounding box center [114, 156] width 169 height 22
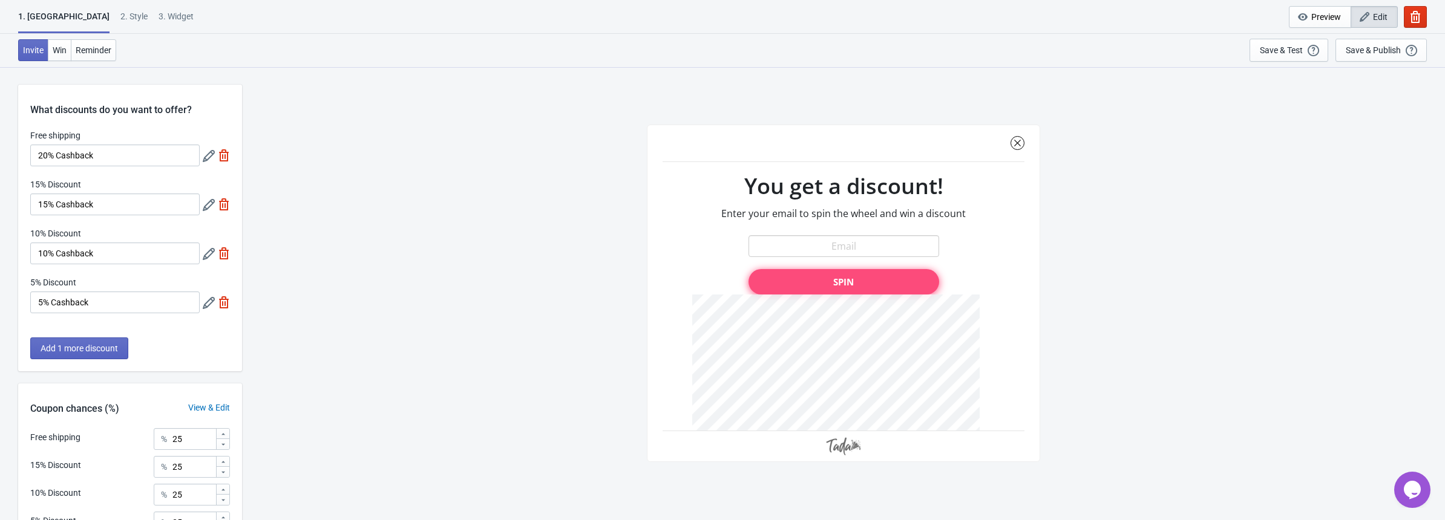
click at [1379, 16] on span "Edit" at bounding box center [1380, 17] width 15 height 10
click at [822, 182] on div at bounding box center [843, 294] width 393 height 338
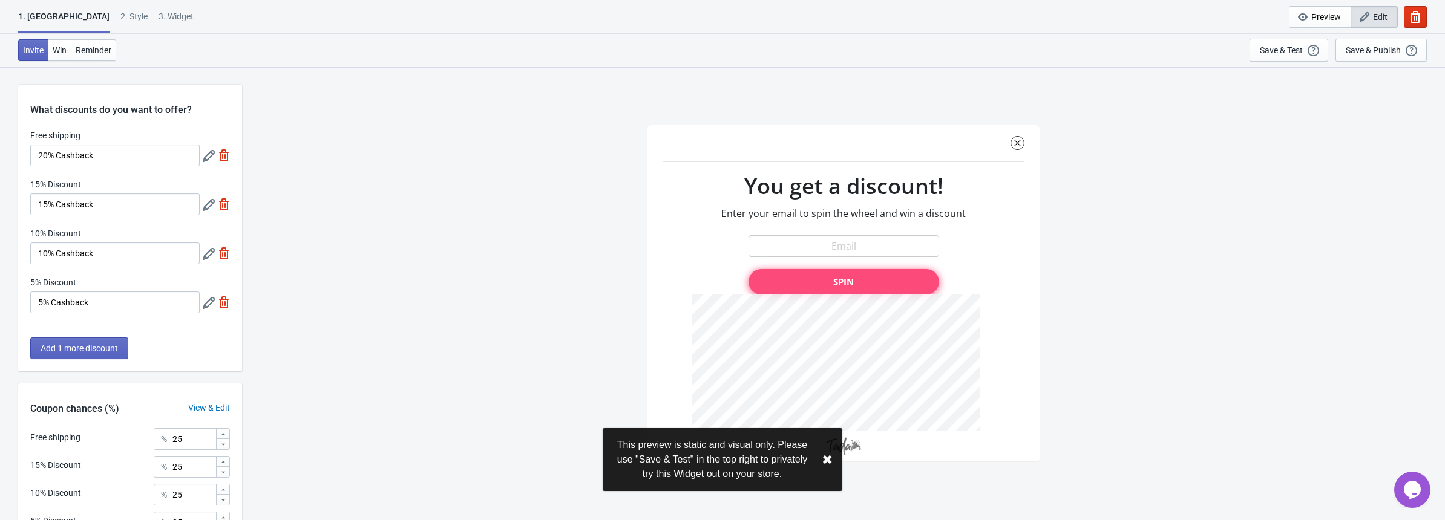
click at [822, 182] on div at bounding box center [843, 294] width 393 height 338
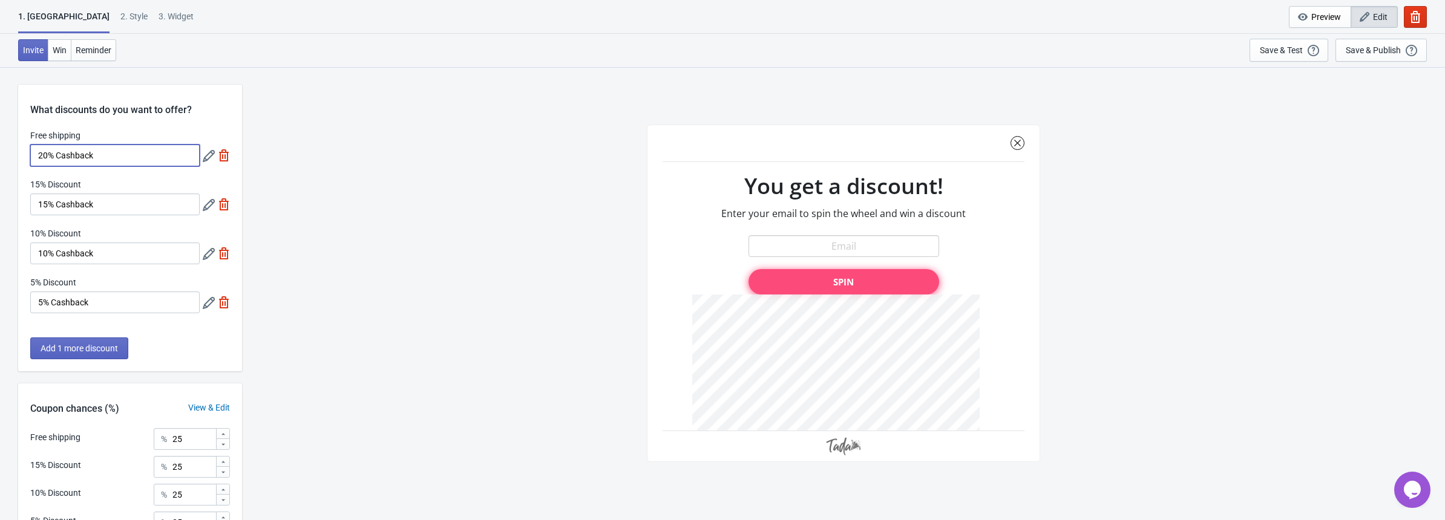
click at [101, 152] on input "20% Cashback" at bounding box center [114, 156] width 169 height 22
click at [88, 50] on span "Reminder" at bounding box center [94, 50] width 36 height 10
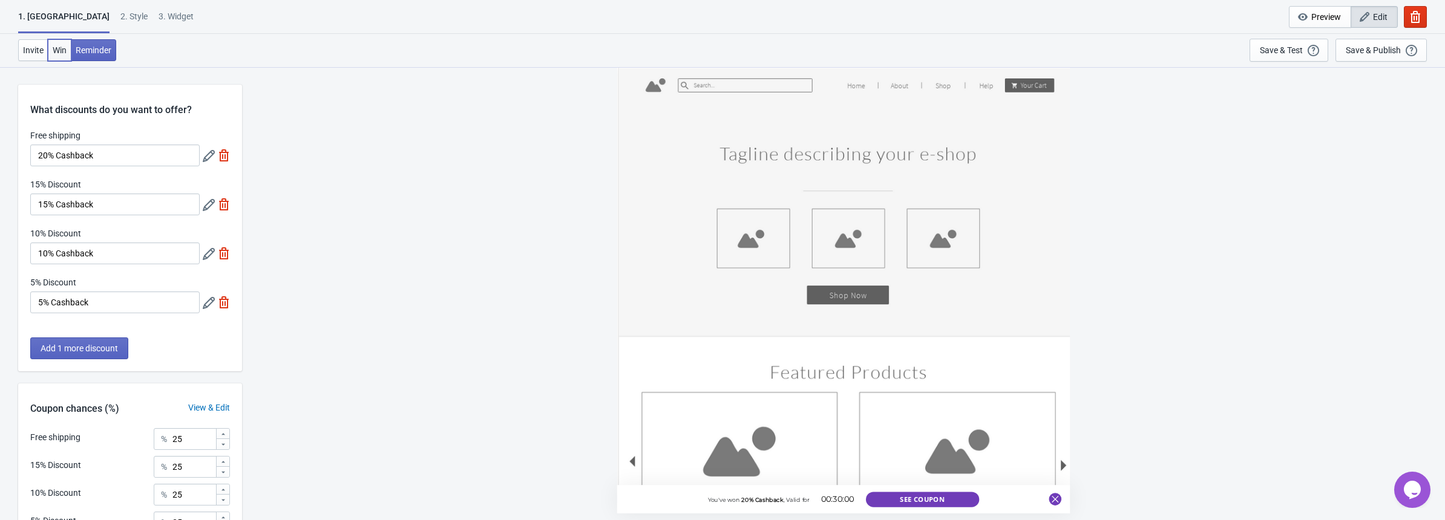
click at [53, 52] on span "Win" at bounding box center [60, 50] width 14 height 10
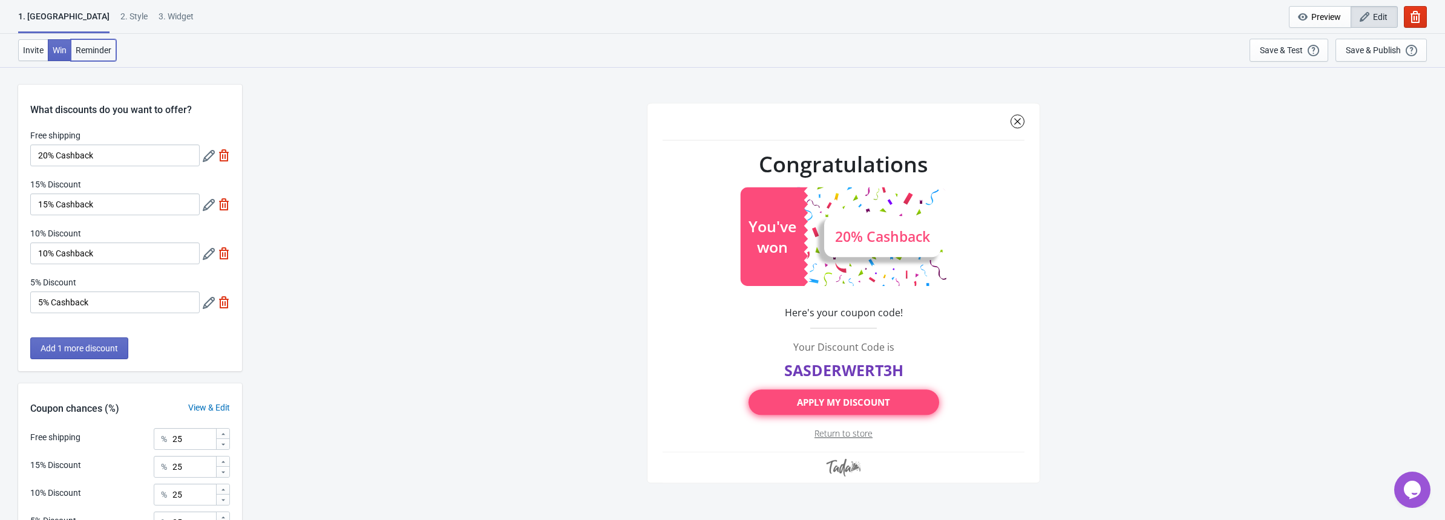
click at [105, 45] on span "Reminder" at bounding box center [94, 50] width 36 height 10
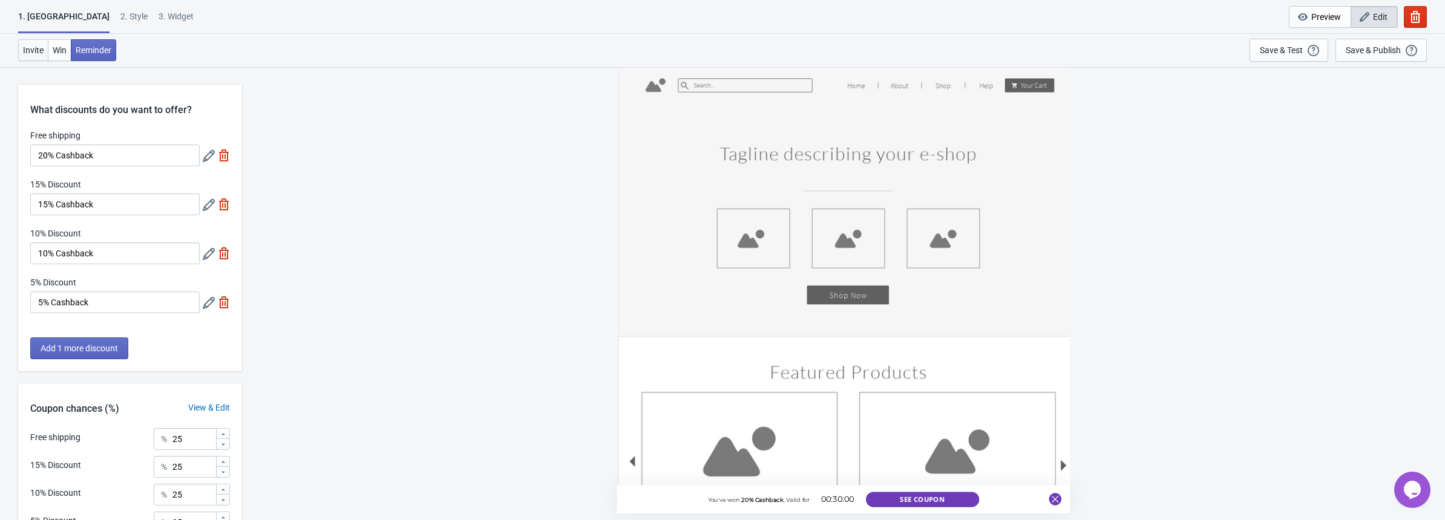
click at [42, 50] on span "Invite" at bounding box center [33, 50] width 21 height 10
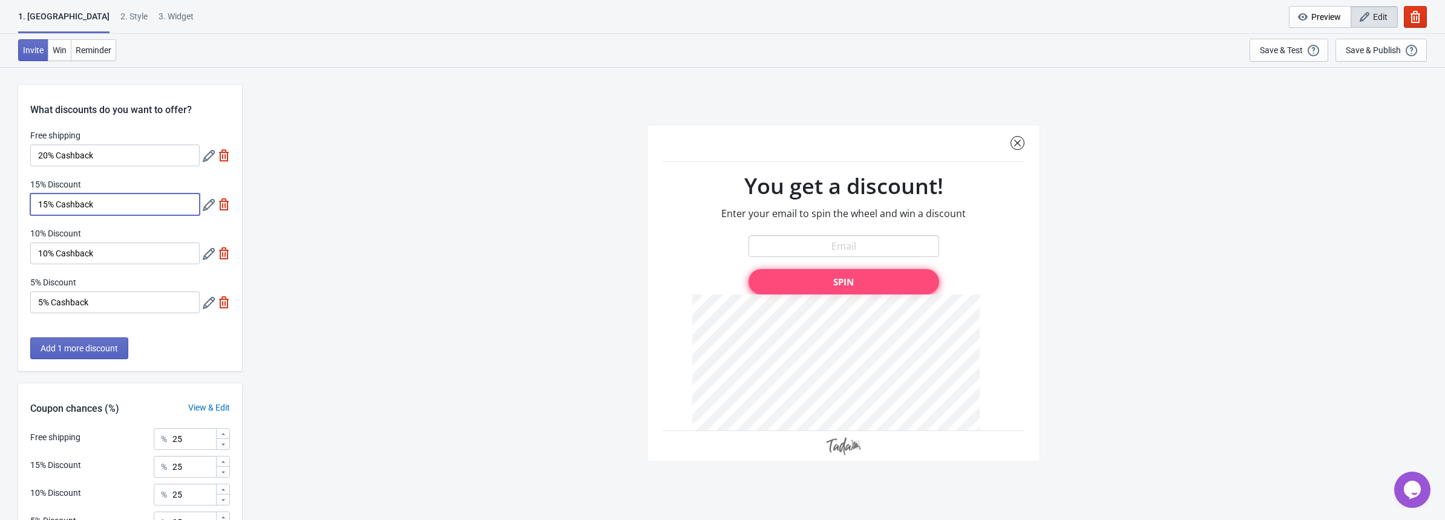
drag, startPoint x: 126, startPoint y: 198, endPoint x: -62, endPoint y: 206, distance: 188.3
click at [0, 206] on html "1. Coupon 2 . Style 3. Widget 1. Coupon 2 . Style 3. Widget Cancel Widget Previ…" at bounding box center [722, 260] width 1445 height 520
drag, startPoint x: 133, startPoint y: 134, endPoint x: 156, endPoint y: 140, distance: 23.8
click at [133, 134] on div "Free shipping" at bounding box center [114, 136] width 169 height 15
click at [206, 162] on icon at bounding box center [209, 156] width 12 height 12
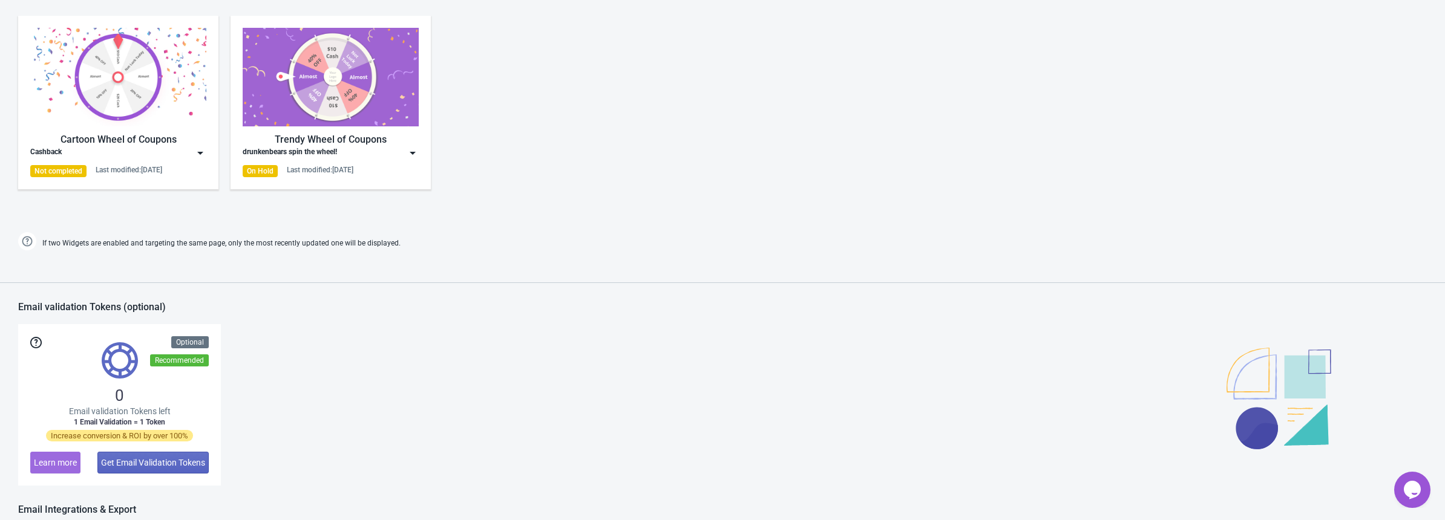
scroll to position [645, 0]
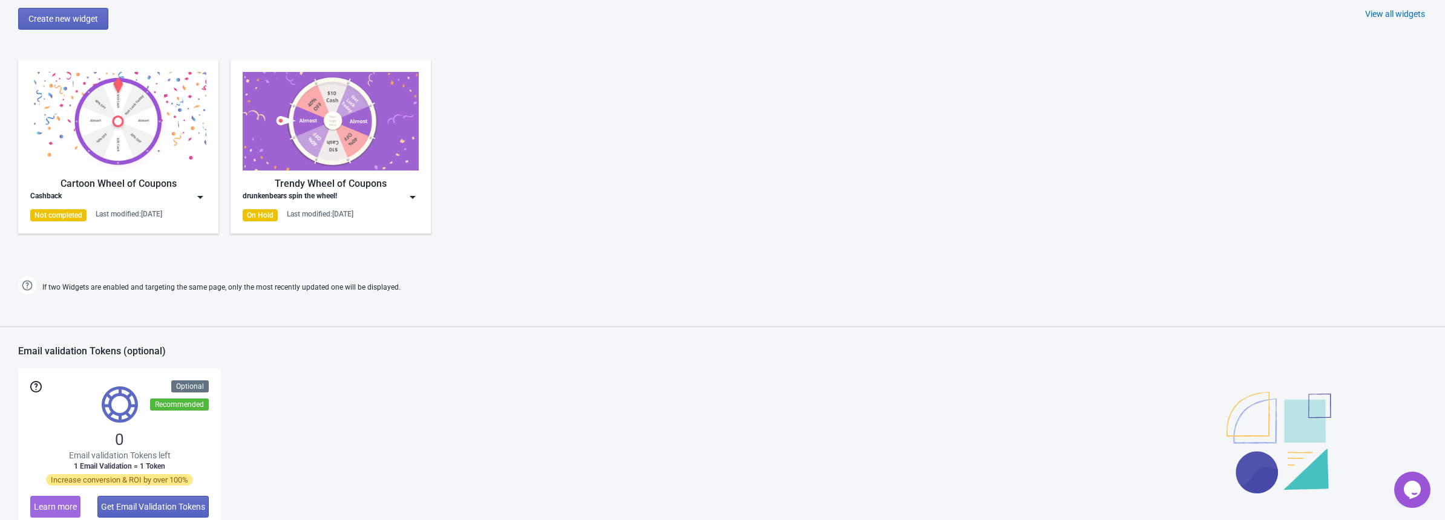
click at [126, 124] on img at bounding box center [118, 121] width 176 height 99
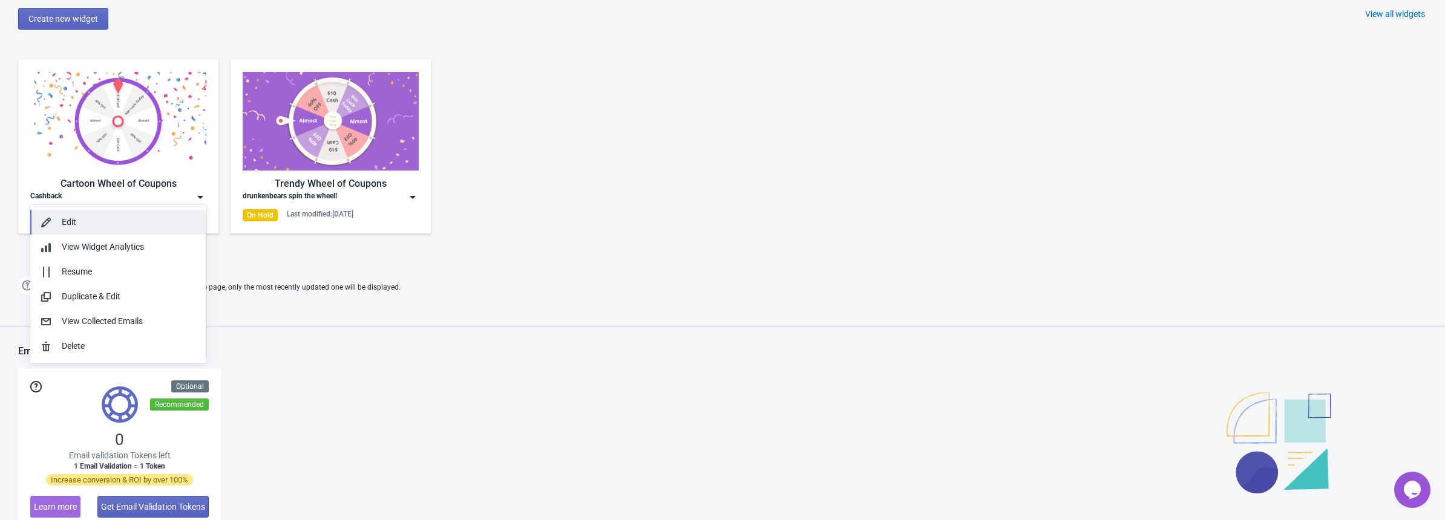
click at [98, 226] on div "Edit" at bounding box center [129, 222] width 135 height 13
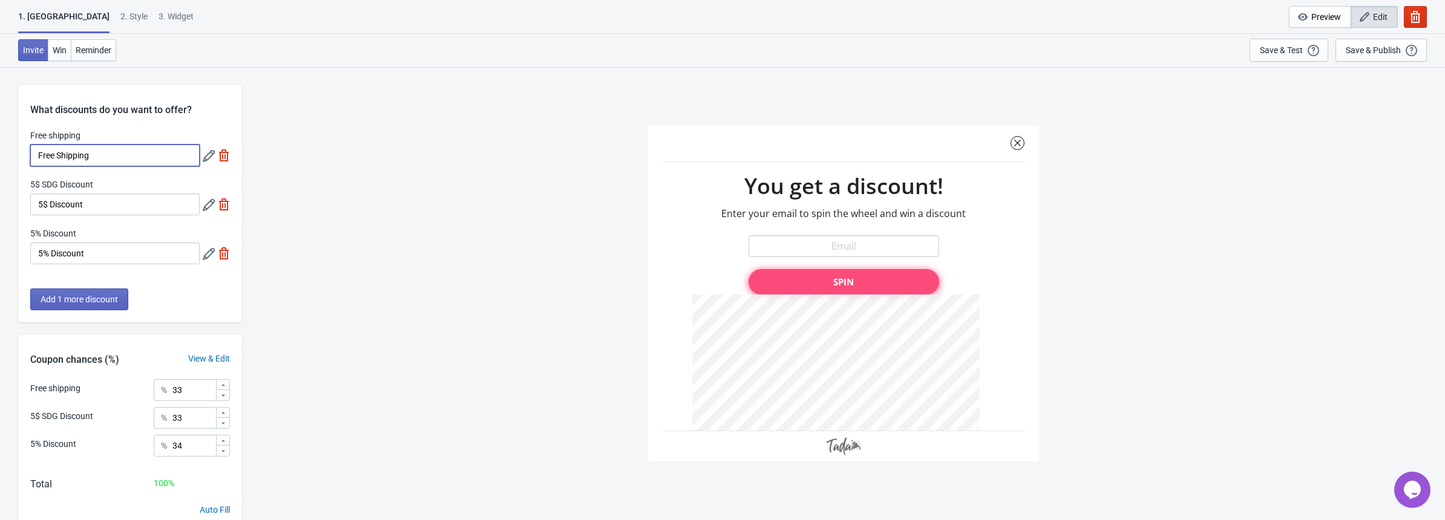
drag, startPoint x: 142, startPoint y: 155, endPoint x: -62, endPoint y: 161, distance: 204.6
click at [0, 161] on html "1. Coupon 2 . Style 3. Widget 1. Coupon 2 . Style 3. Widget Cancel Widget Previ…" at bounding box center [722, 260] width 1445 height 520
type input "5"
paste input "20% Cashback"
type input "20% Cashback"
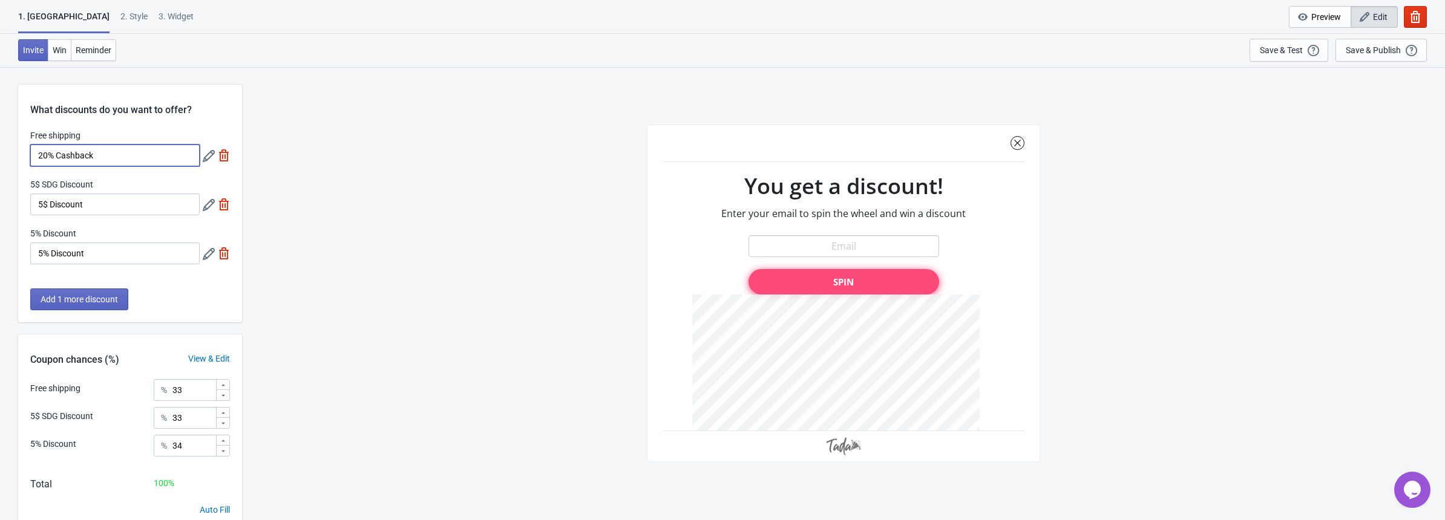
click at [211, 150] on icon at bounding box center [209, 156] width 12 height 12
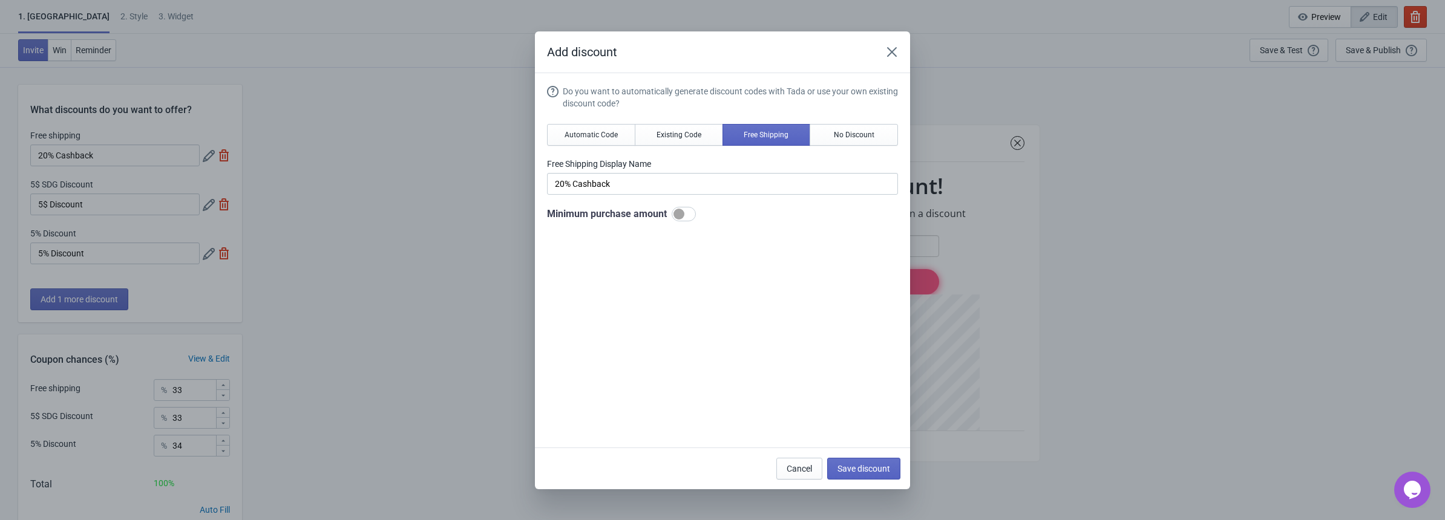
click at [738, 159] on label "Free Shipping Display Name" at bounding box center [722, 164] width 351 height 12
click at [851, 139] on span "No Discount" at bounding box center [854, 135] width 41 height 10
type input "Better luck next time"
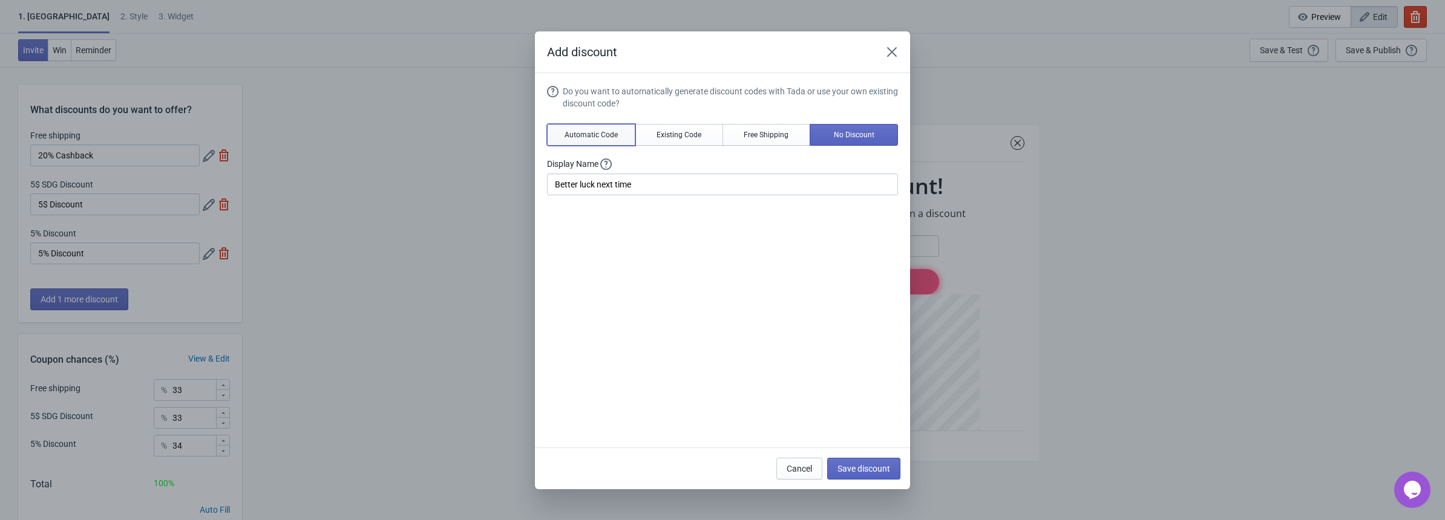
click at [566, 137] on span "Automatic Code" at bounding box center [591, 135] width 53 height 10
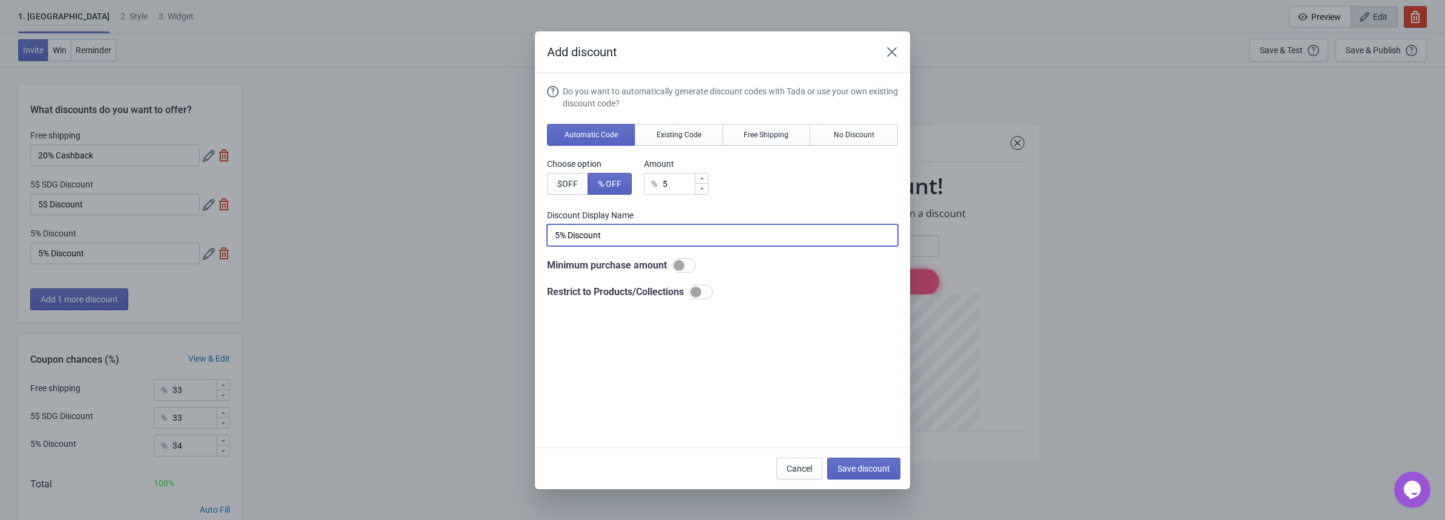
drag, startPoint x: 629, startPoint y: 233, endPoint x: 528, endPoint y: 232, distance: 100.5
click at [529, 232] on div "Add discount Do you want to automatically generate discount codes with Tada or …" at bounding box center [722, 260] width 1445 height 458
paste input "20% Cashback"
type input "20% Cashback"
drag, startPoint x: 669, startPoint y: 183, endPoint x: 641, endPoint y: 183, distance: 27.8
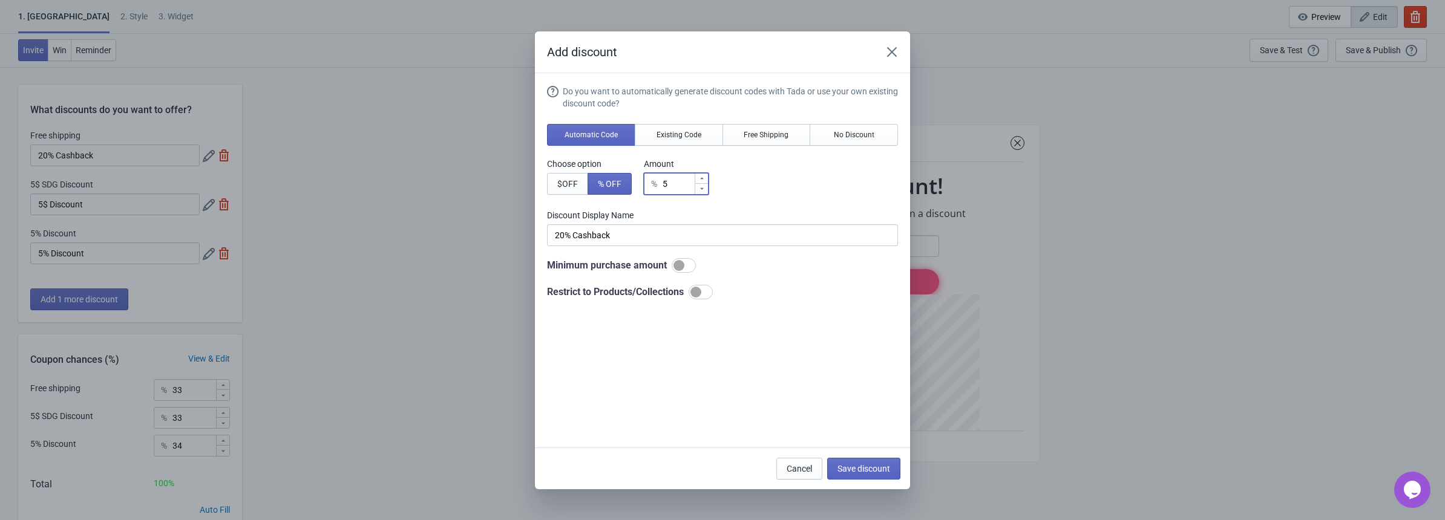
click at [641, 183] on div "Choose option $ OFF % OFF Amount % 5" at bounding box center [722, 176] width 351 height 37
type input "2"
type input "2% Discount"
type input "20"
type input "20% Discount"
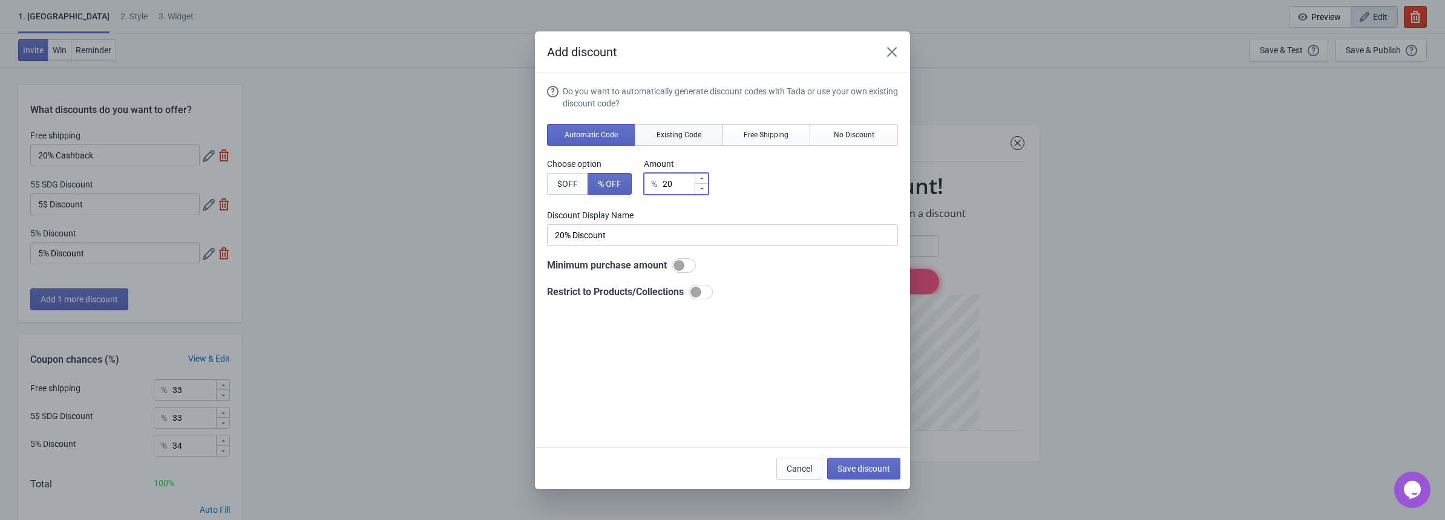
type input "20"
click at [663, 131] on span "Existing Code" at bounding box center [679, 135] width 45 height 10
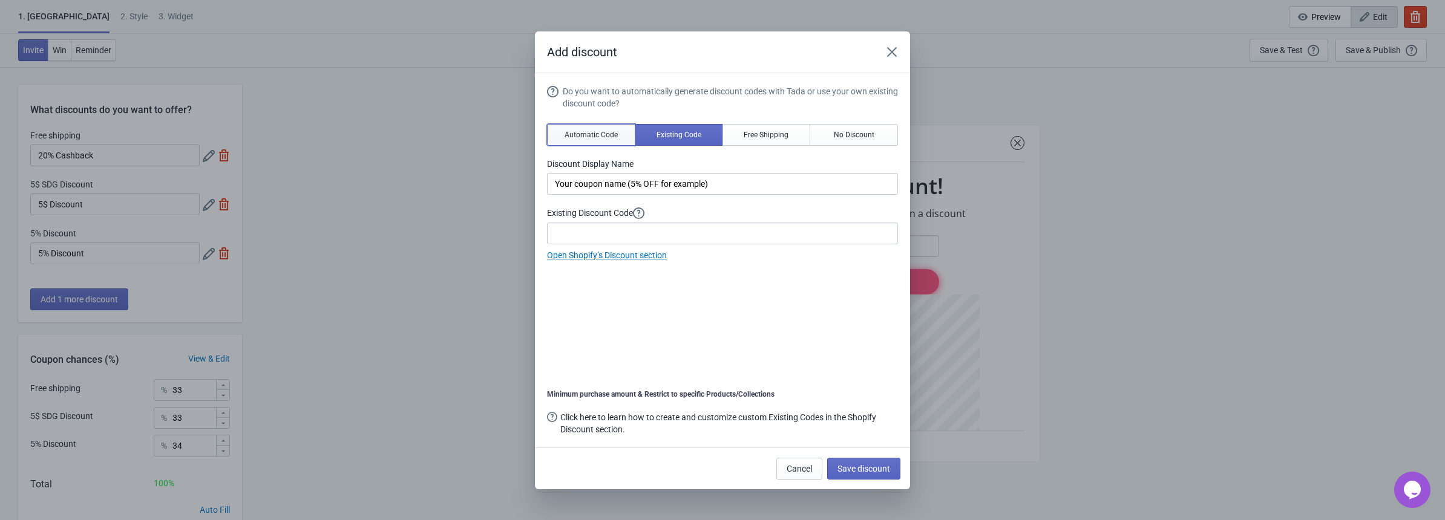
click at [600, 132] on span "Automatic Code" at bounding box center [591, 135] width 53 height 10
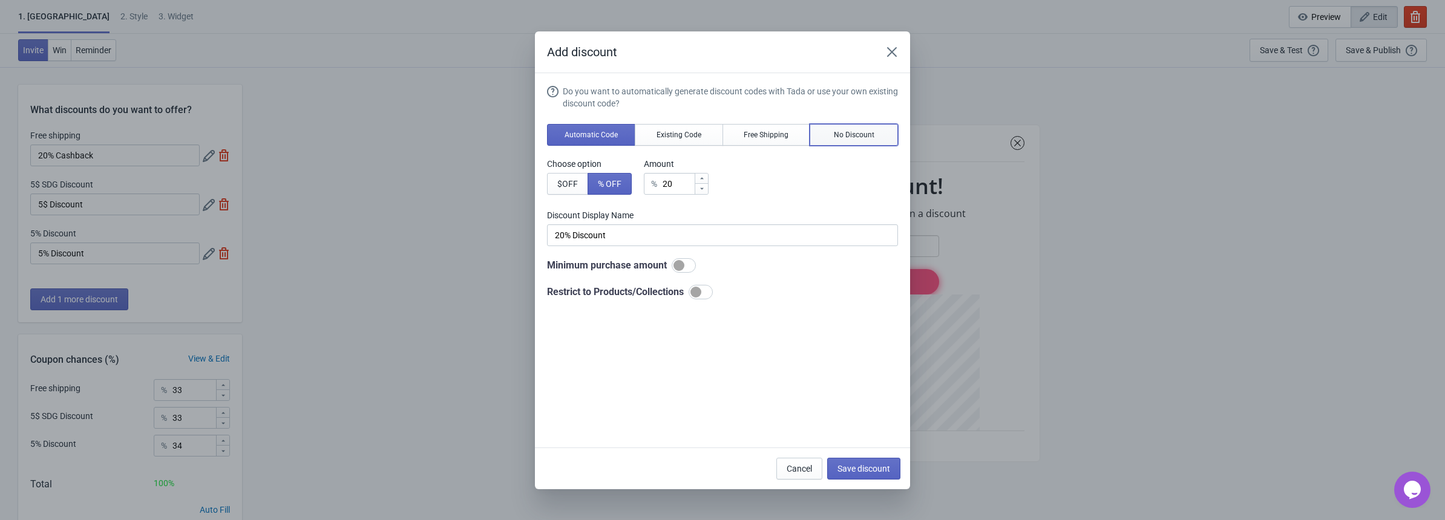
click at [826, 134] on button "No Discount" at bounding box center [854, 135] width 88 height 22
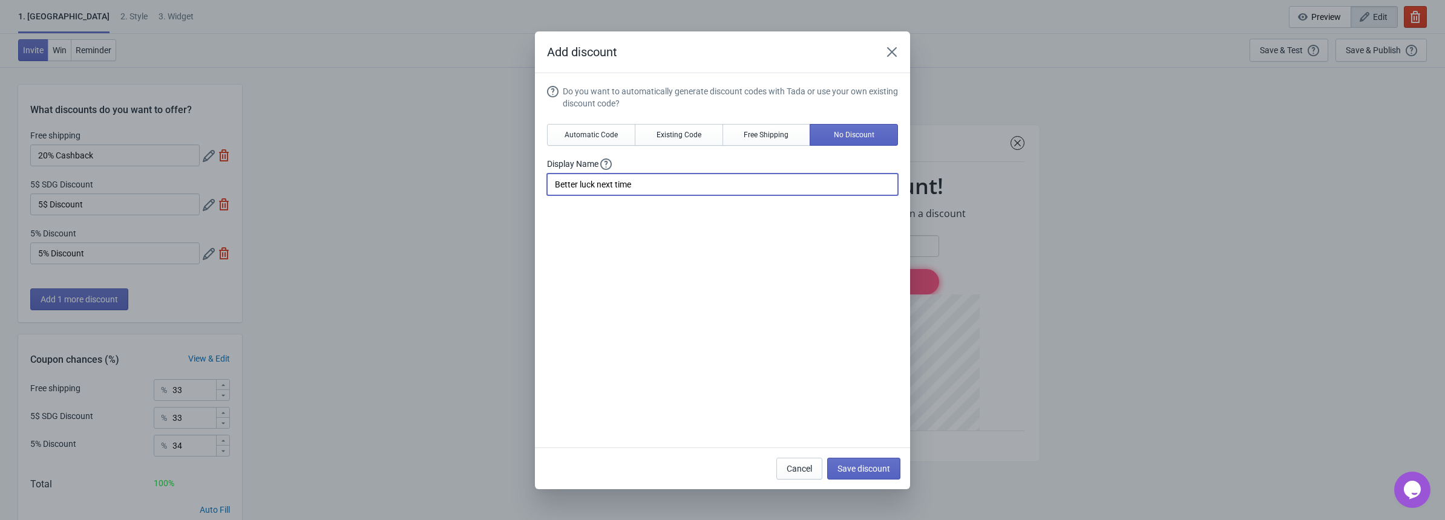
drag, startPoint x: 640, startPoint y: 185, endPoint x: 409, endPoint y: 189, distance: 231.2
click at [406, 191] on div "Add discount Do you want to automatically generate discount codes with Tada or …" at bounding box center [722, 260] width 1445 height 458
paste input "20% Cashback"
type input "20% Cashback"
click at [636, 270] on div "Do you want to automatically generate discount codes with Tada or use your own …" at bounding box center [722, 261] width 351 height 353
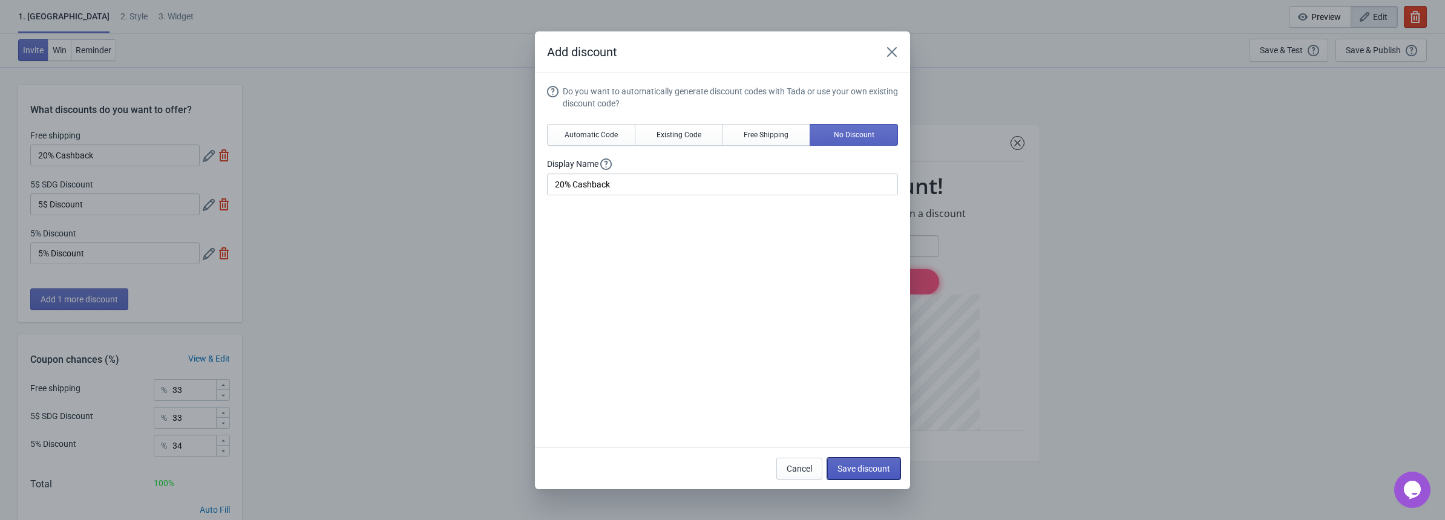
click at [859, 468] on span "Save discount" at bounding box center [863, 469] width 53 height 10
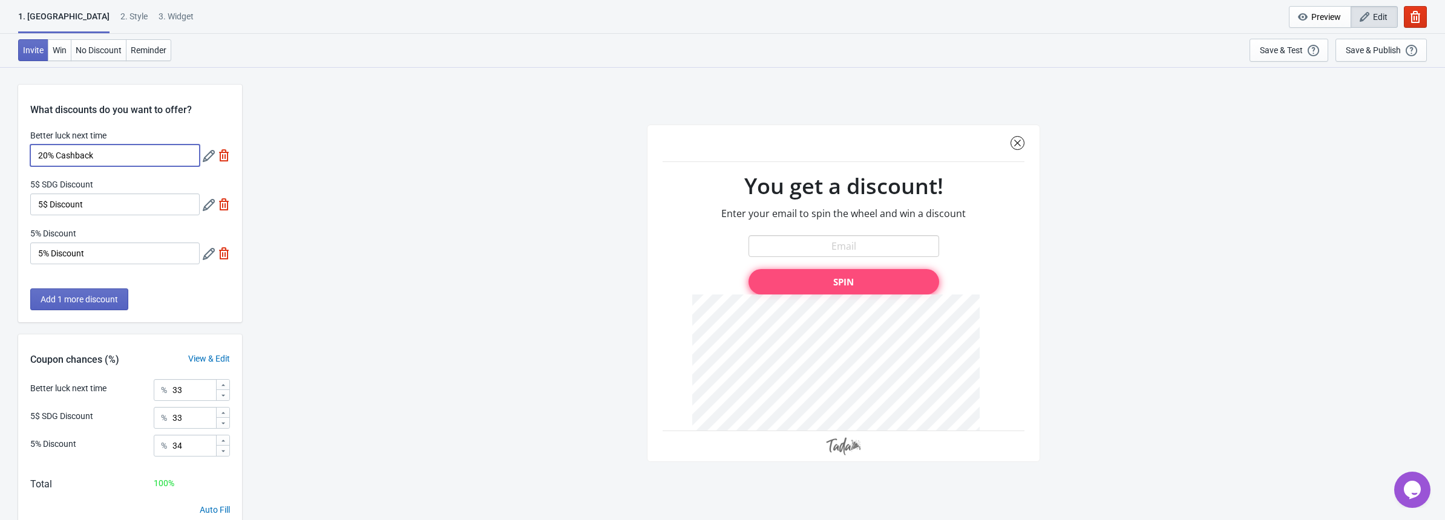
click at [132, 156] on input "20% Cashback" at bounding box center [114, 156] width 169 height 22
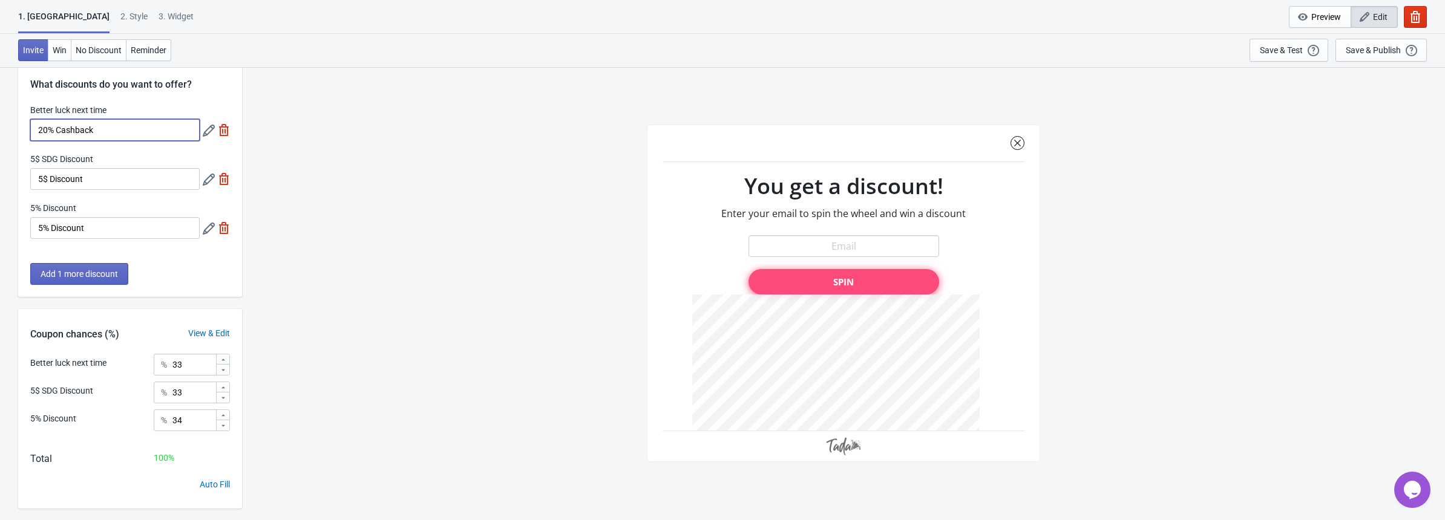
scroll to position [66, 0]
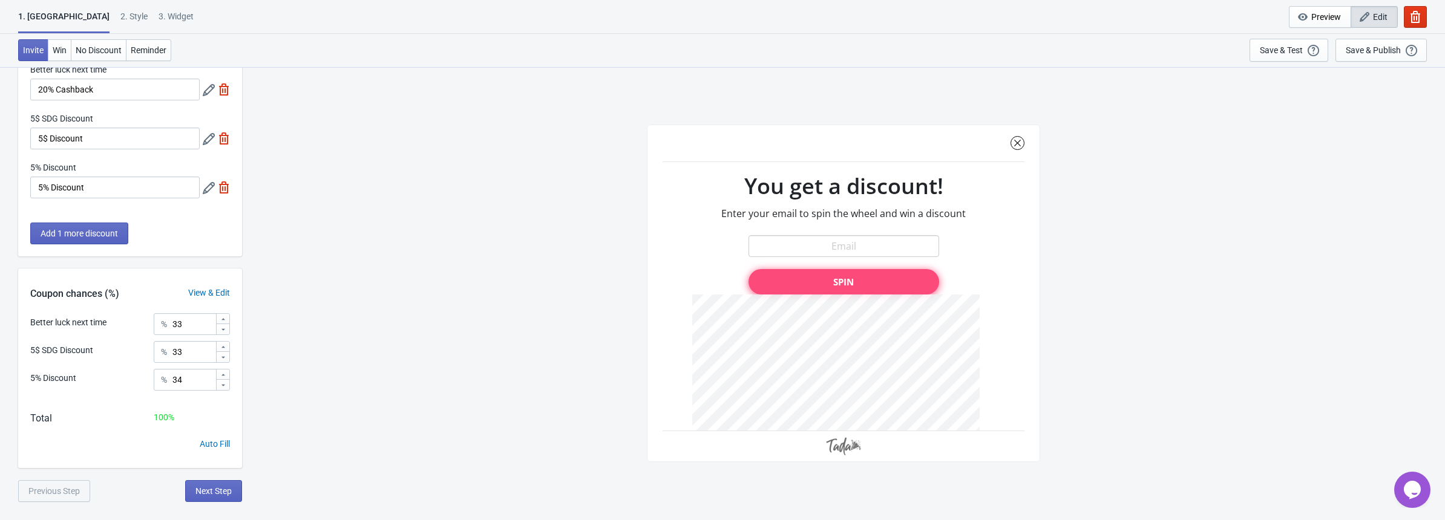
click at [860, 326] on div at bounding box center [843, 294] width 393 height 338
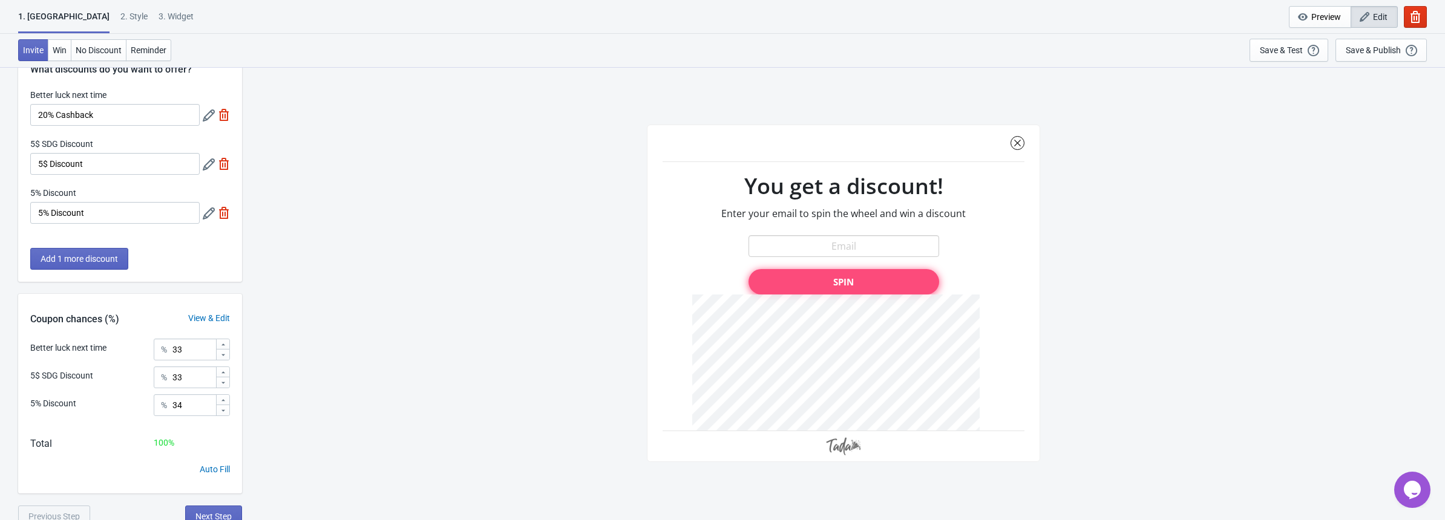
scroll to position [0, 0]
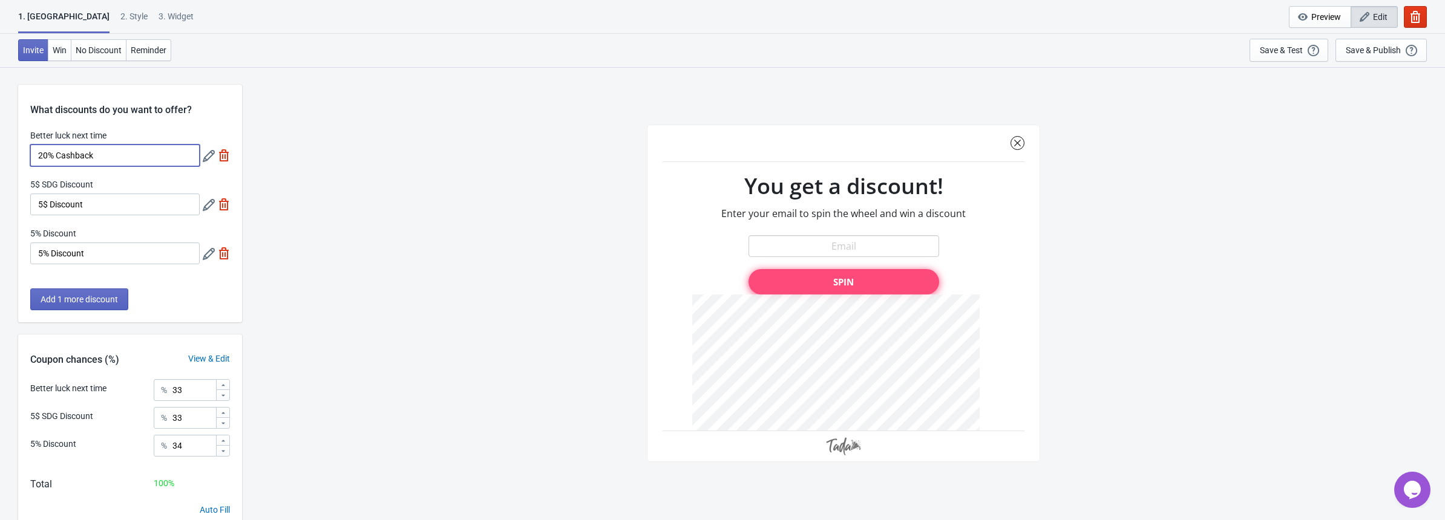
click at [115, 157] on input "20% Cashback" at bounding box center [114, 156] width 169 height 22
drag, startPoint x: 115, startPoint y: 156, endPoint x: -81, endPoint y: 174, distance: 196.9
click at [0, 174] on html "1. Coupon 2 . Style 3. Widget 1. Coupon 2 . Style 3. Widget Cancel Widget Previ…" at bounding box center [722, 260] width 1445 height 520
click at [159, 172] on div "Better luck next time 20% Cashback 5$ SDG Discount 5$ Discount 5% Discount 5% D…" at bounding box center [130, 202] width 224 height 147
click at [205, 158] on icon at bounding box center [209, 156] width 12 height 12
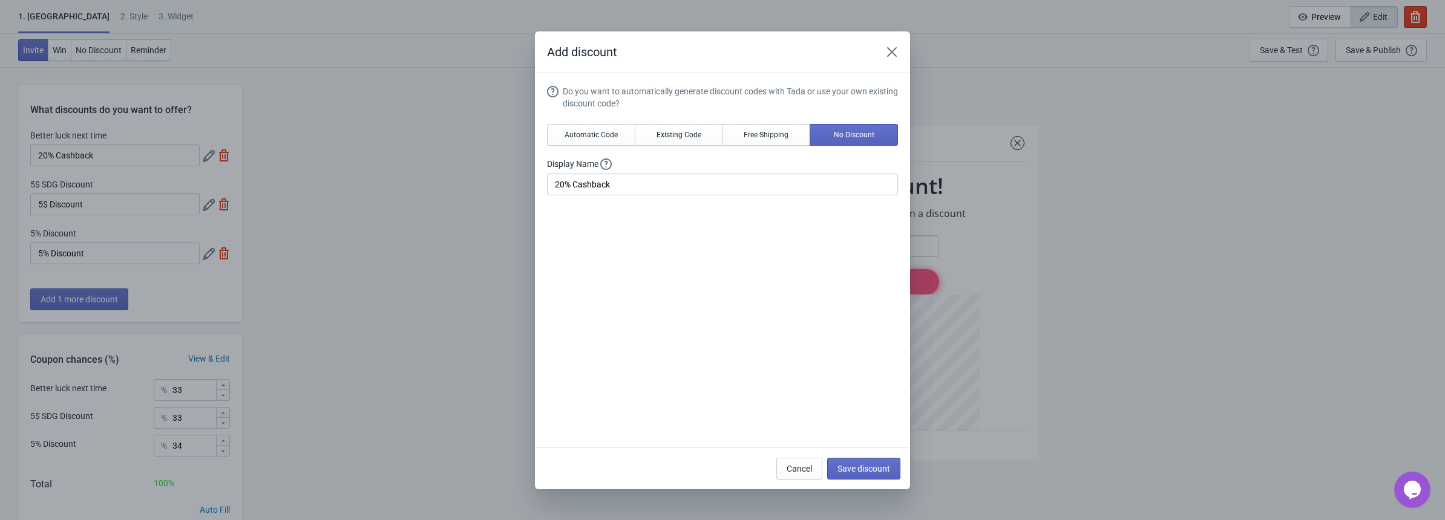
click at [682, 288] on div "Do you want to automatically generate discount codes with Tada or use your own …" at bounding box center [722, 261] width 351 height 353
click at [624, 182] on input "20% Cashback" at bounding box center [722, 185] width 351 height 22
click at [861, 473] on button "Save discount" at bounding box center [863, 469] width 73 height 22
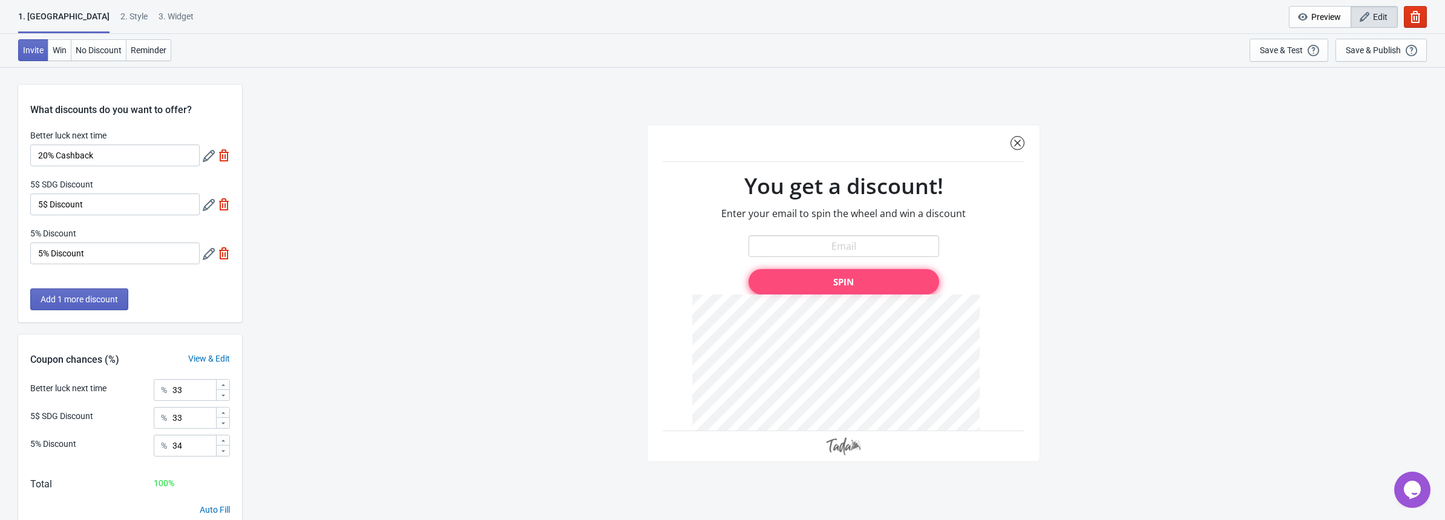
click at [221, 203] on img at bounding box center [224, 204] width 12 height 12
type input "50"
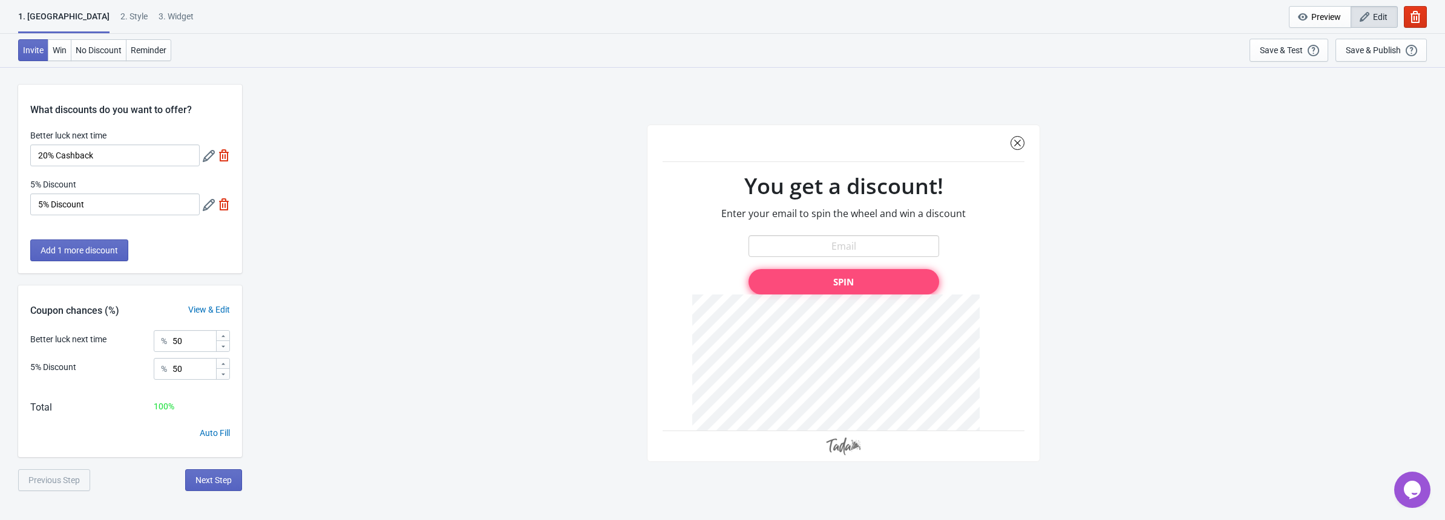
click at [221, 203] on img at bounding box center [224, 204] width 12 height 12
type input "100"
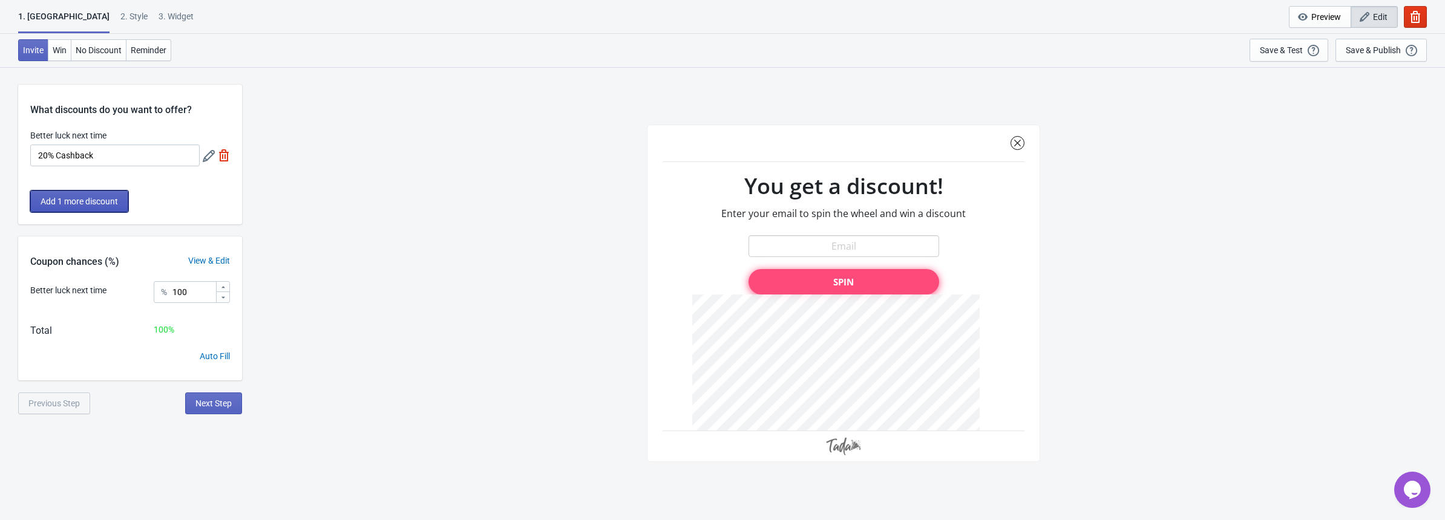
click at [101, 201] on span "Add 1 more discount" at bounding box center [79, 202] width 77 height 10
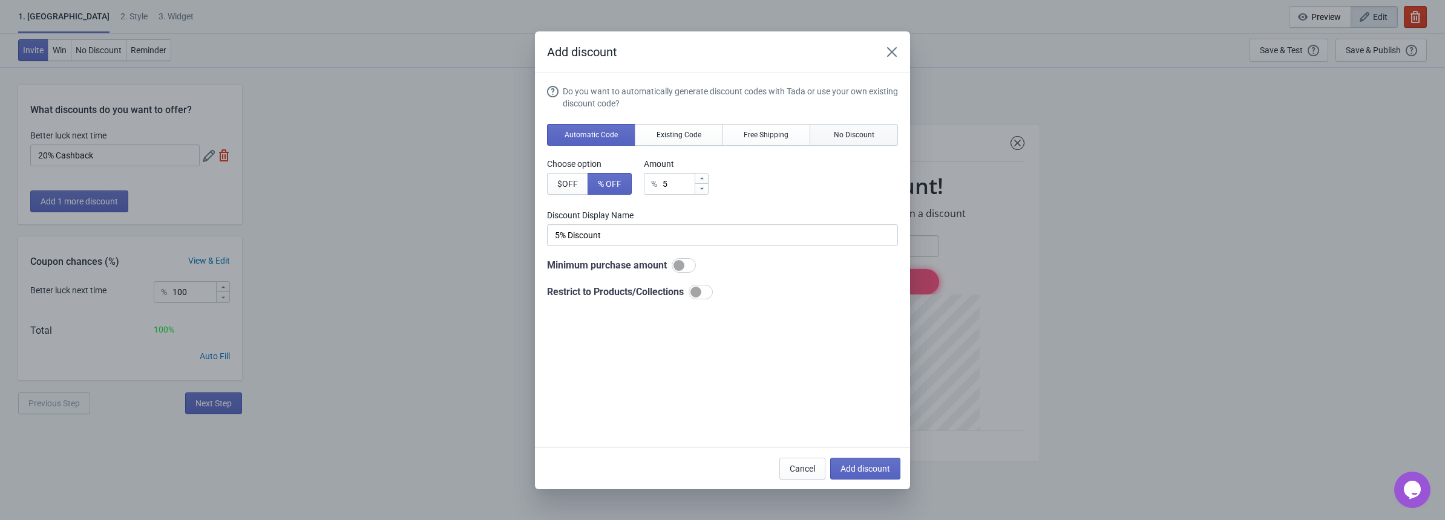
click at [890, 129] on button "No Discount" at bounding box center [854, 135] width 88 height 22
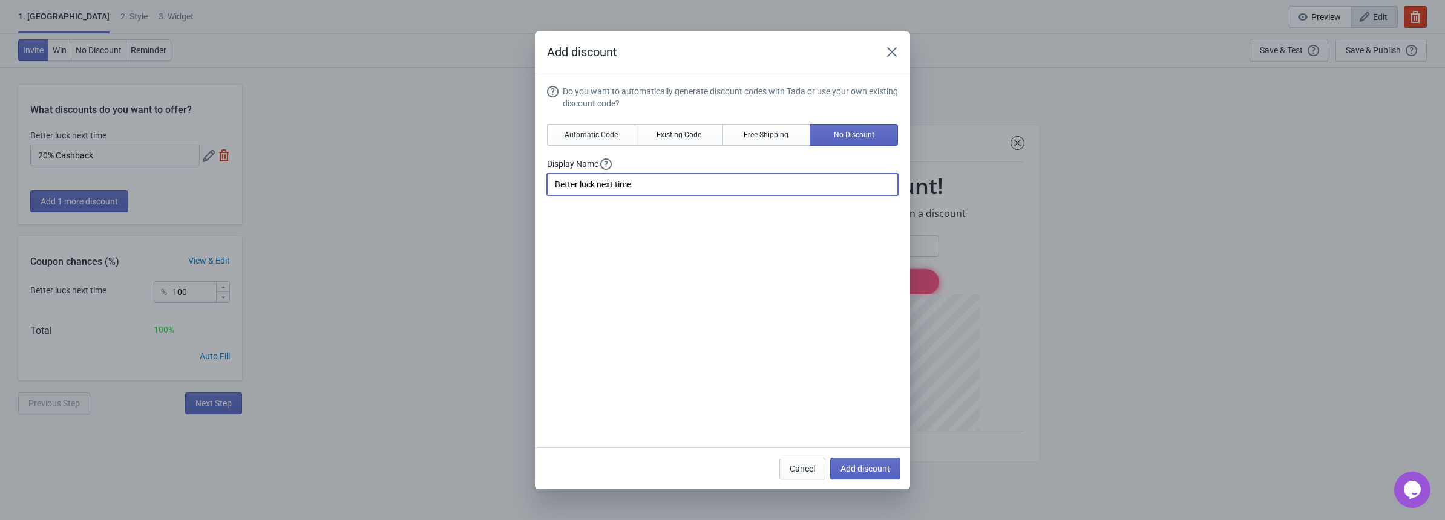
drag, startPoint x: 604, startPoint y: 177, endPoint x: 431, endPoint y: 185, distance: 173.2
click at [431, 185] on div "Add discount Do you want to automatically generate discount codes with Tada or …" at bounding box center [722, 260] width 1445 height 458
paste input "20% Cashback"
drag, startPoint x: 562, startPoint y: 183, endPoint x: 446, endPoint y: 152, distance: 120.4
click at [486, 181] on div "Add discount Do you want to automatically generate discount codes with Tada or …" at bounding box center [722, 260] width 1445 height 458
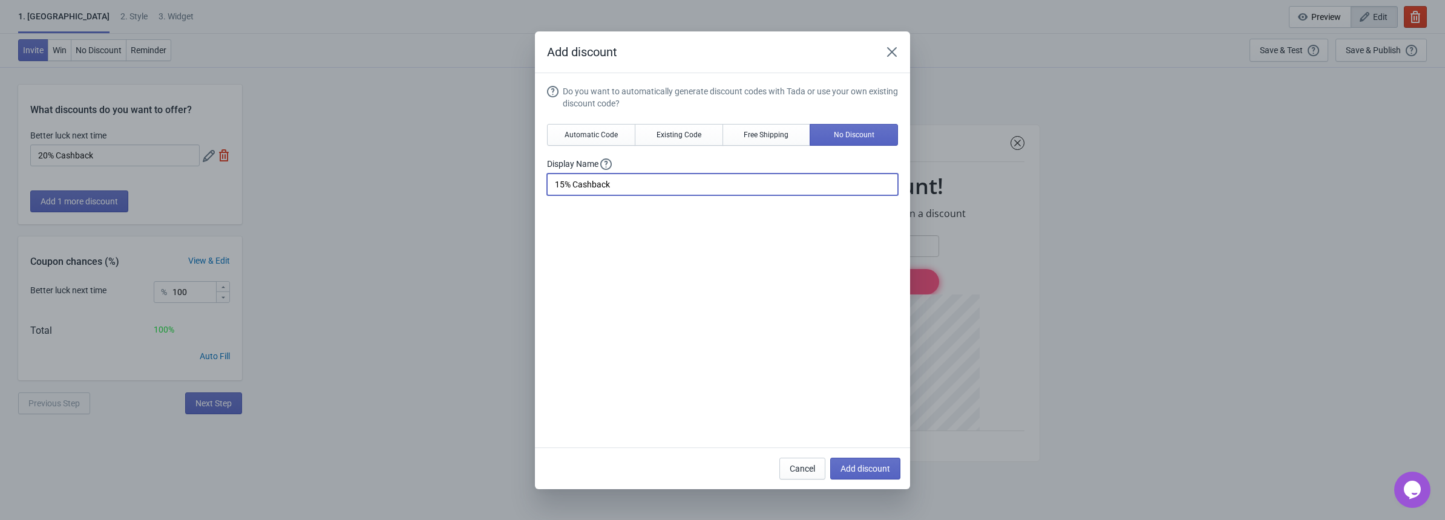
type input "15% Cashback"
click at [866, 465] on span "Add discount" at bounding box center [865, 469] width 50 height 10
type input "50"
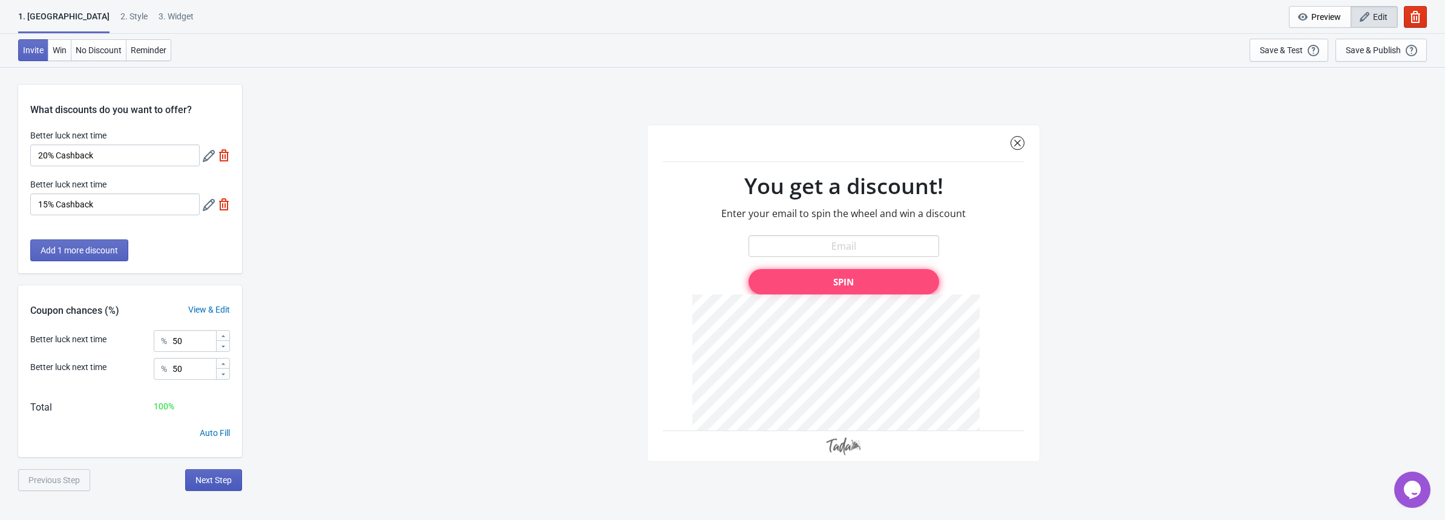
click at [217, 476] on span "Next Step" at bounding box center [213, 481] width 36 height 10
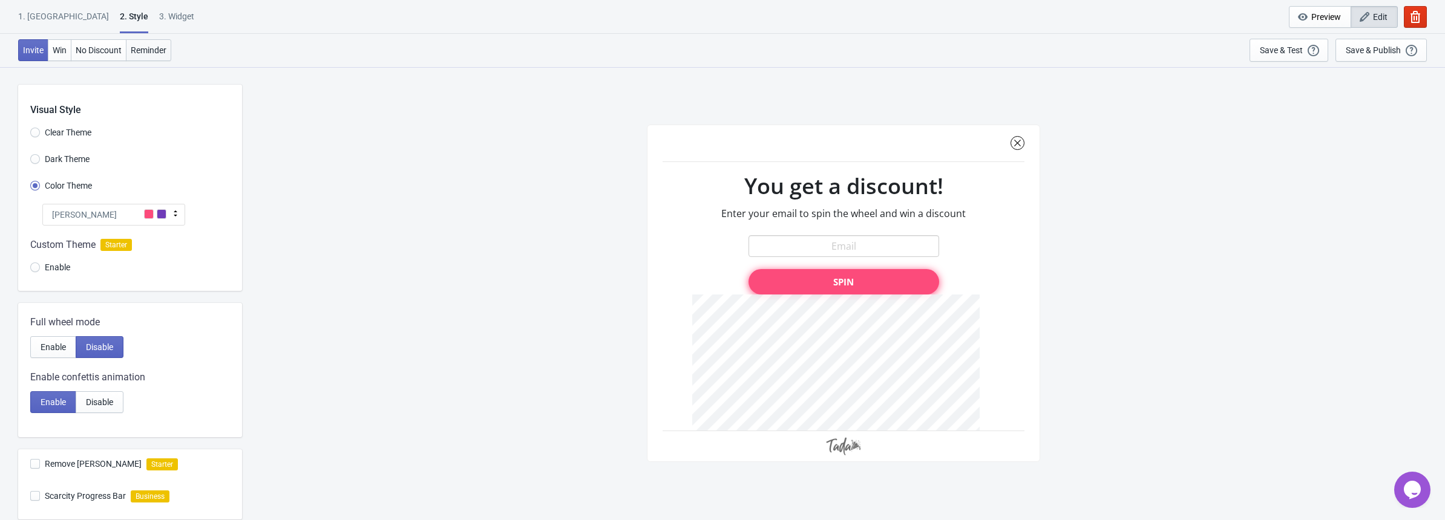
click at [146, 44] on button "Reminder" at bounding box center [148, 50] width 45 height 22
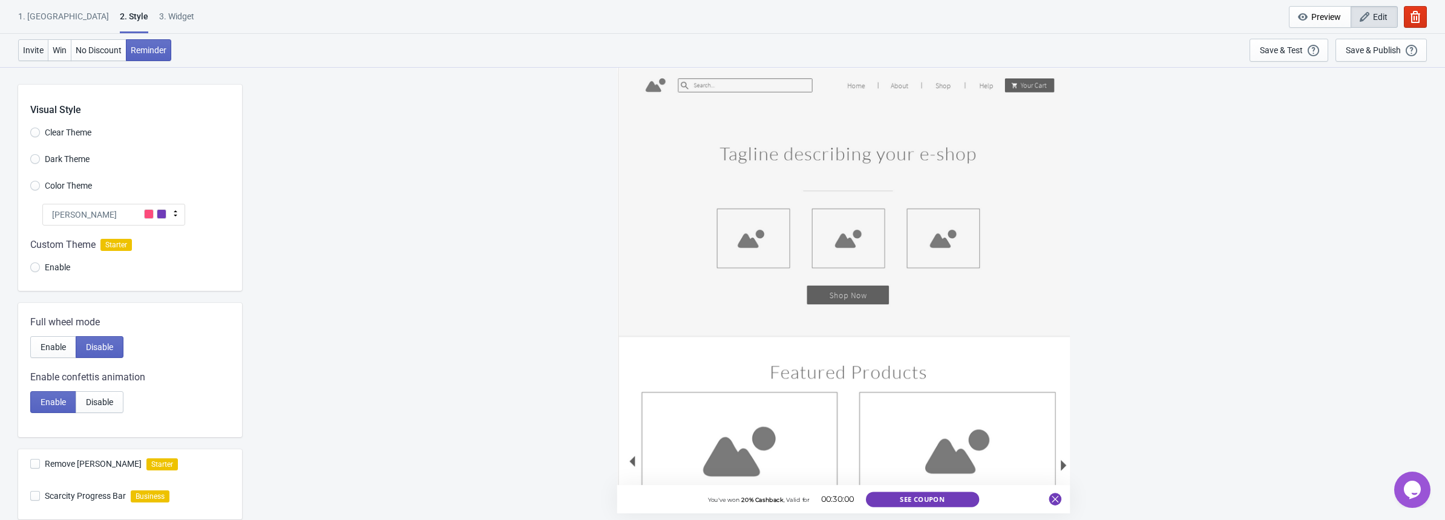
click at [21, 45] on button "Invite" at bounding box center [33, 50] width 30 height 22
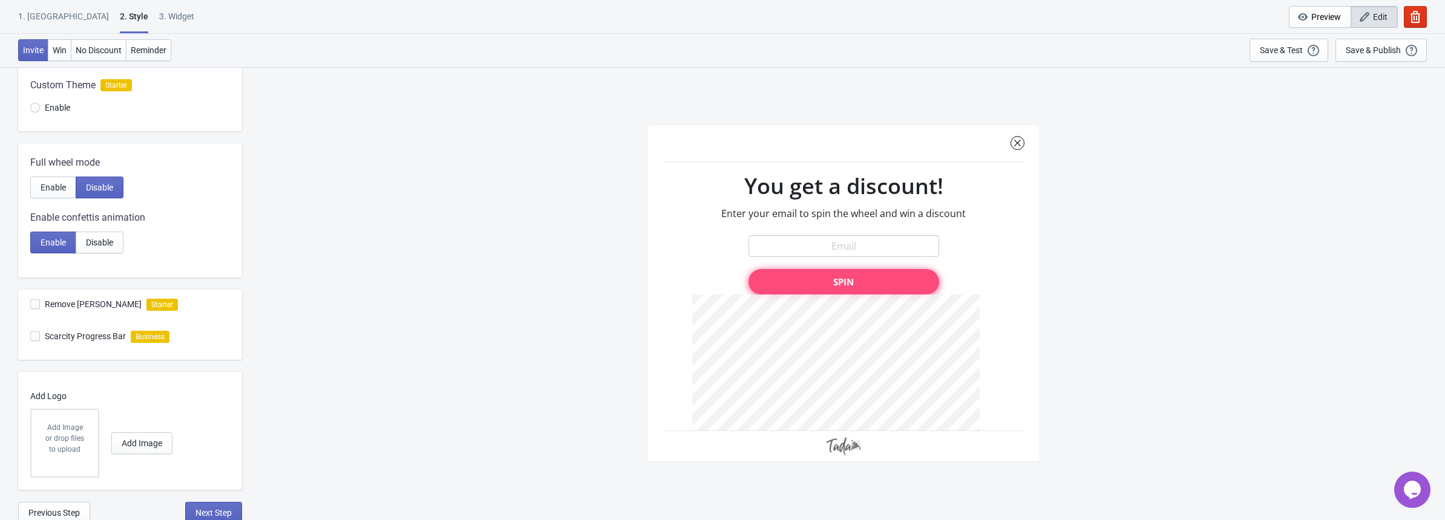
scroll to position [163, 0]
click at [50, 186] on span "Enable" at bounding box center [53, 185] width 25 height 10
radio input "true"
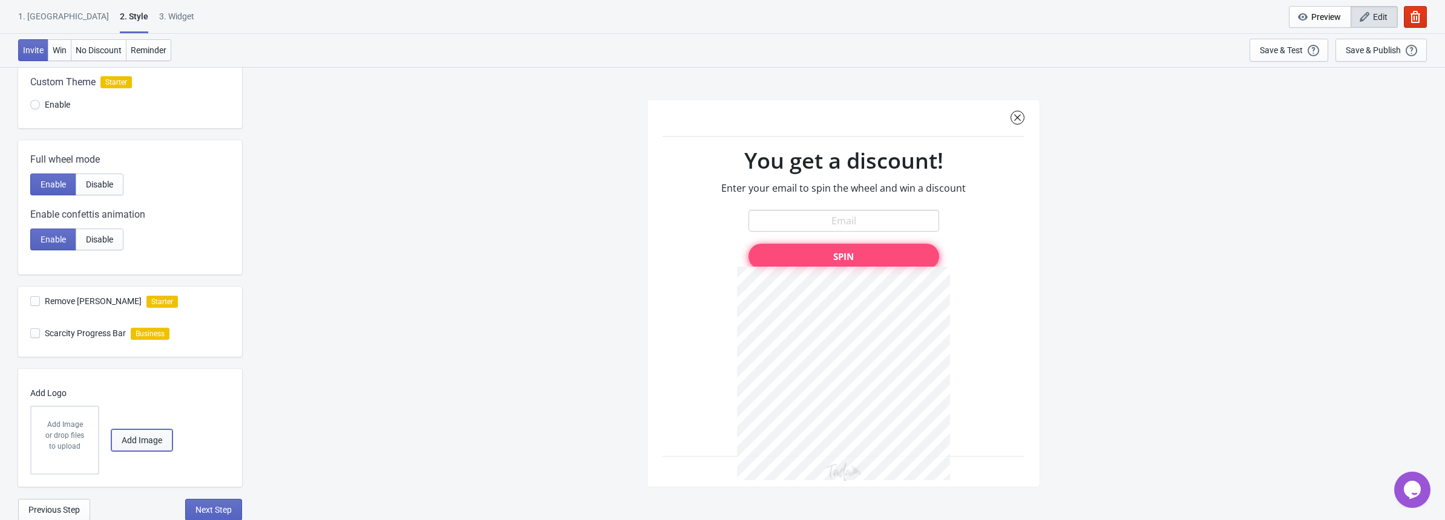
click at [122, 442] on span "Add Image" at bounding box center [142, 441] width 41 height 10
click at [1318, 17] on span "Preview" at bounding box center [1326, 17] width 30 height 10
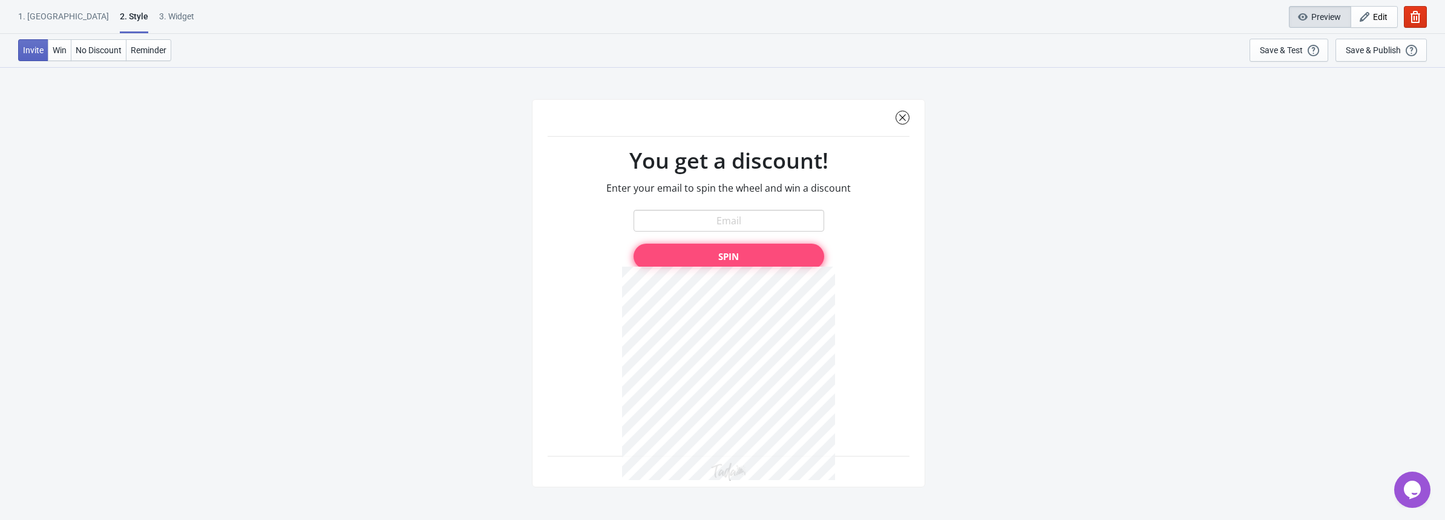
click at [755, 324] on div at bounding box center [728, 293] width 393 height 388
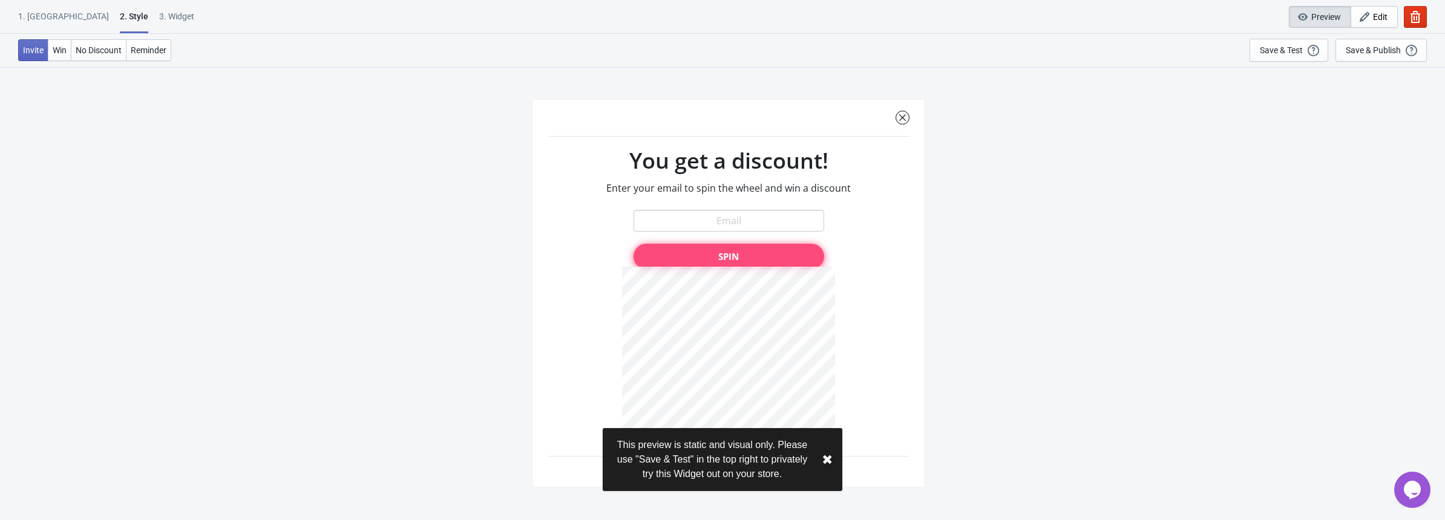
click at [738, 263] on div at bounding box center [728, 293] width 393 height 388
click at [1041, 273] on div "SASDERWERT3H You get a discount! Enter your email to spin the wheel and win a d…" at bounding box center [728, 293] width 1421 height 453
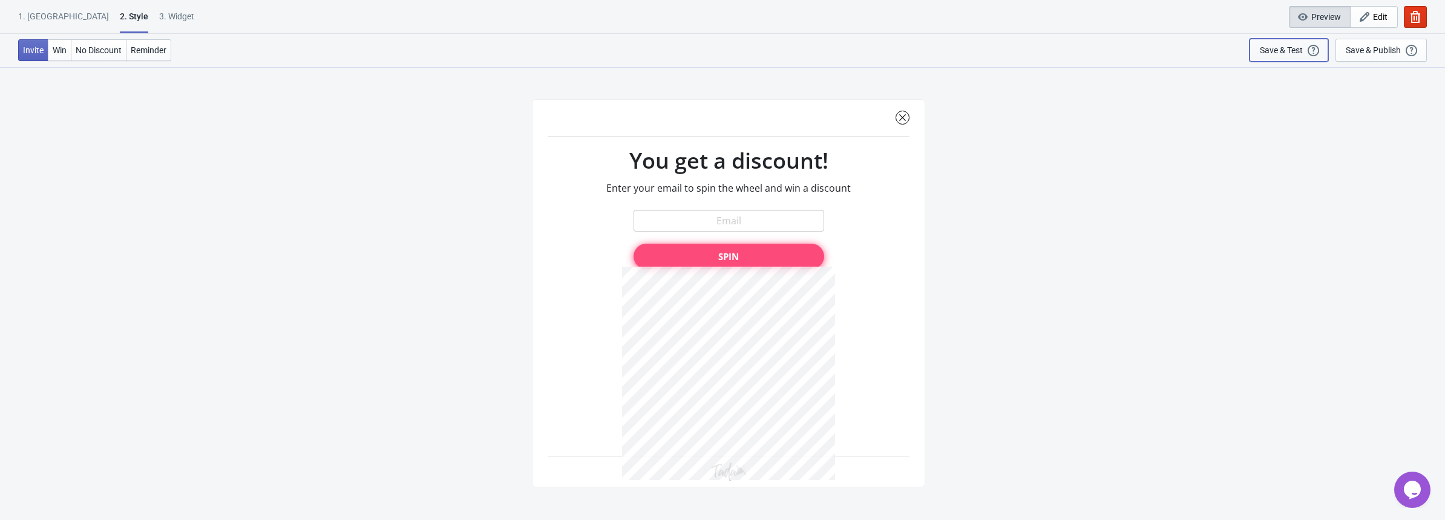
click at [1291, 51] on div "Save & Test" at bounding box center [1281, 50] width 43 height 10
click at [36, 16] on div "1. Coupon" at bounding box center [63, 20] width 91 height 21
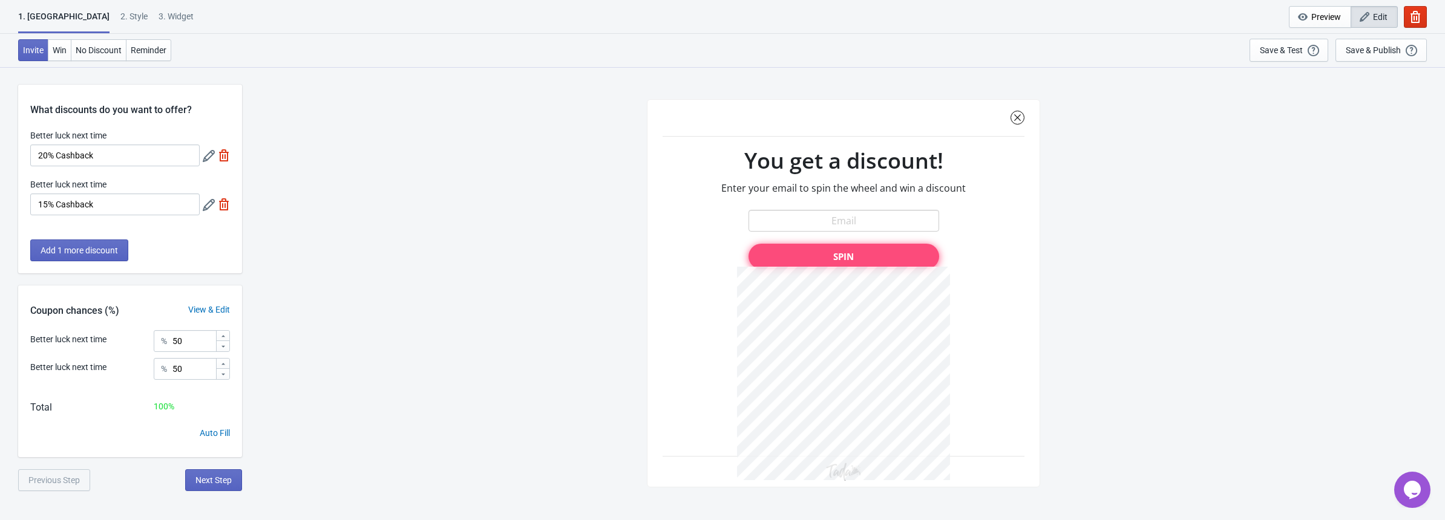
click at [209, 156] on icon at bounding box center [209, 156] width 12 height 12
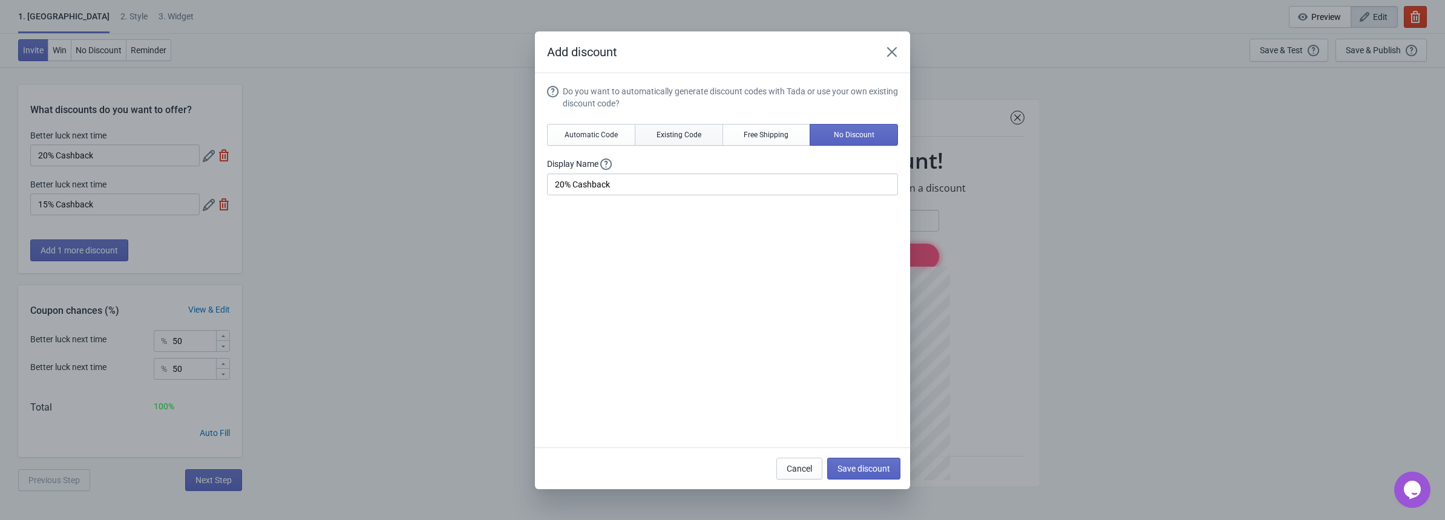
click at [679, 136] on span "Existing Code" at bounding box center [679, 135] width 45 height 10
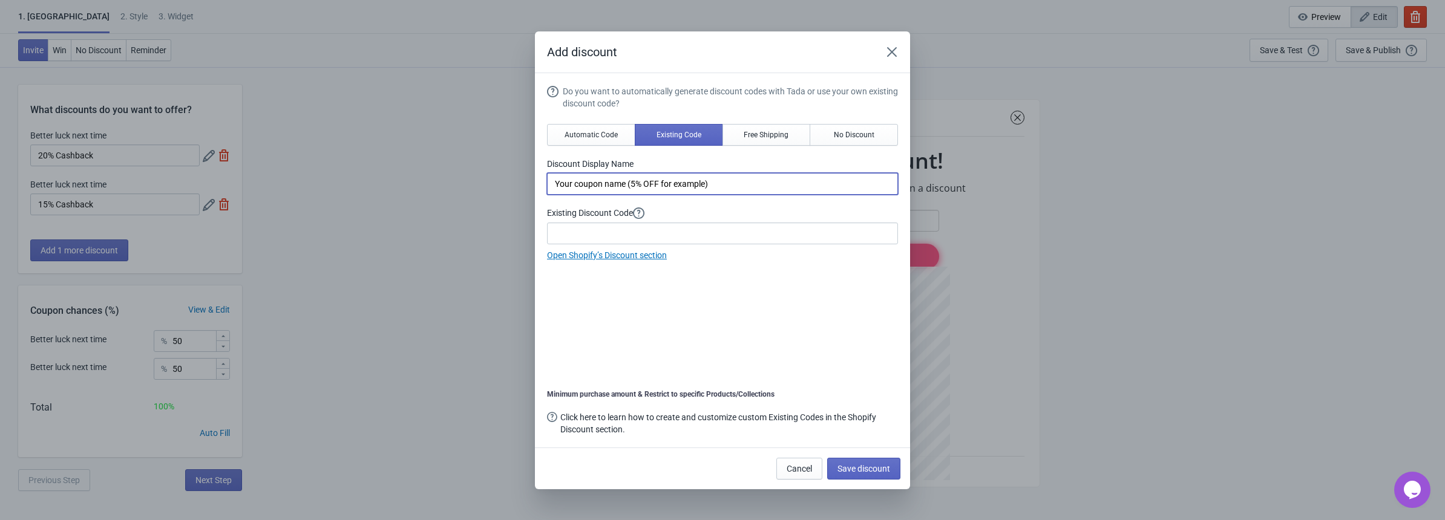
drag, startPoint x: 758, startPoint y: 186, endPoint x: 470, endPoint y: 194, distance: 288.1
click at [472, 192] on div "Add discount Do you want to automatically generate discount codes with Tada or …" at bounding box center [722, 260] width 1445 height 458
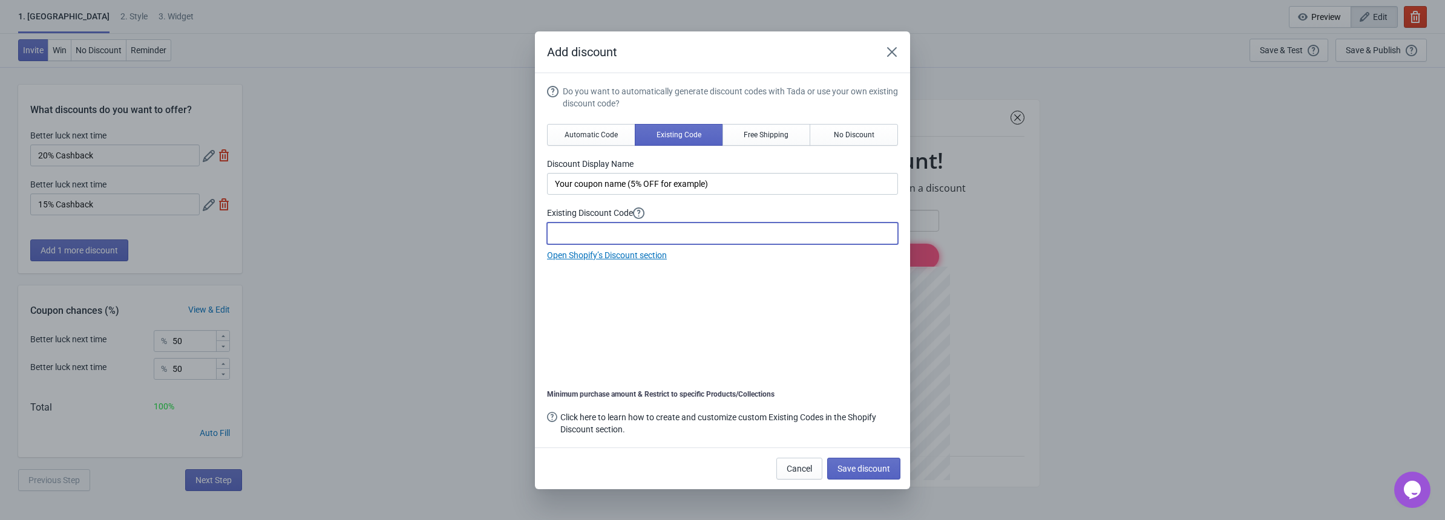
click at [614, 230] on input at bounding box center [722, 234] width 351 height 22
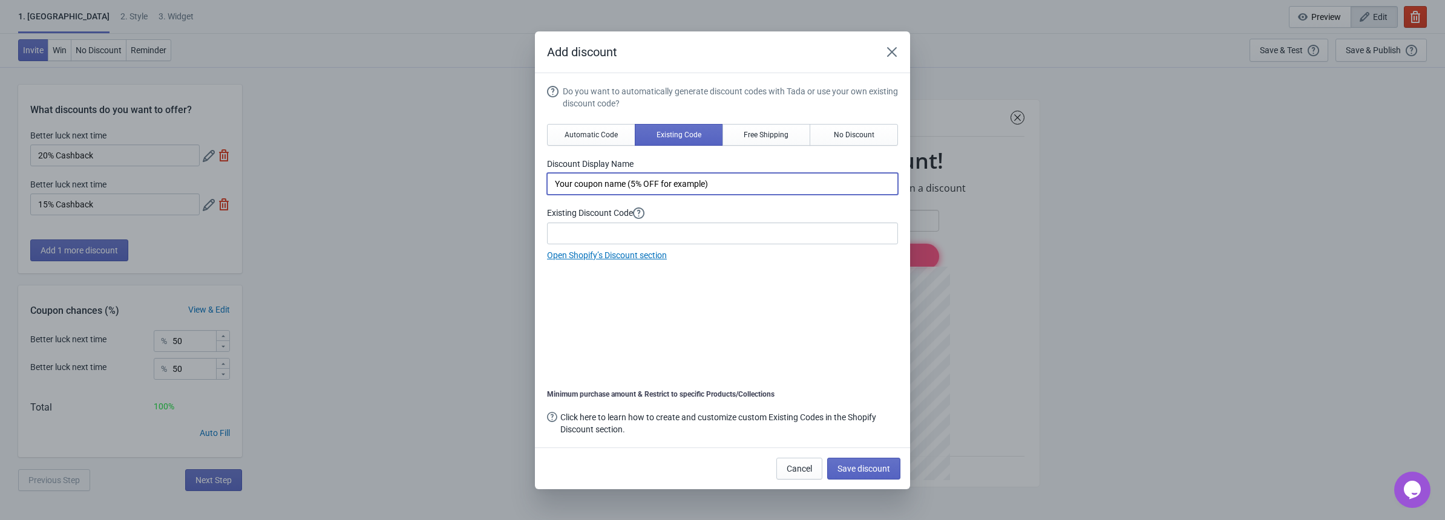
drag, startPoint x: 759, startPoint y: 173, endPoint x: 486, endPoint y: 200, distance: 274.8
click at [486, 200] on div "Add discount Do you want to automatically generate discount codes with Tada or …" at bounding box center [722, 260] width 1445 height 458
paste input "20% Cashback"
type input "20% Cashback"
click at [773, 280] on div "Do you want to automatically generate discount codes with Tada or use your own …" at bounding box center [722, 261] width 351 height 353
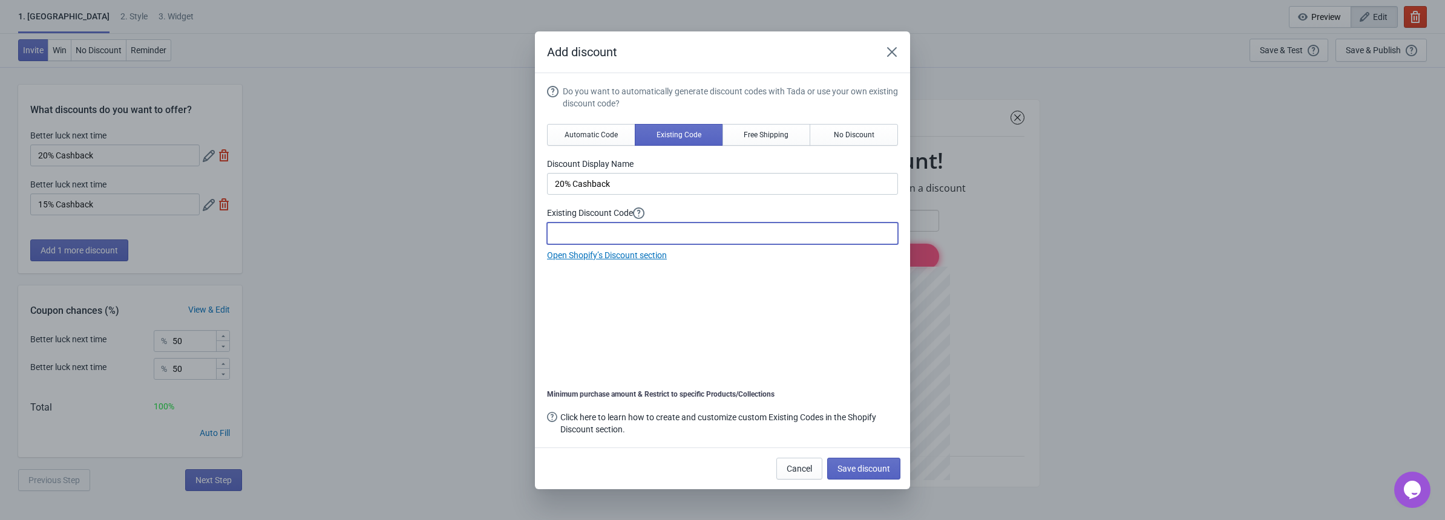
click at [695, 233] on input at bounding box center [722, 234] width 351 height 22
